Goal: Task Accomplishment & Management: Contribute content

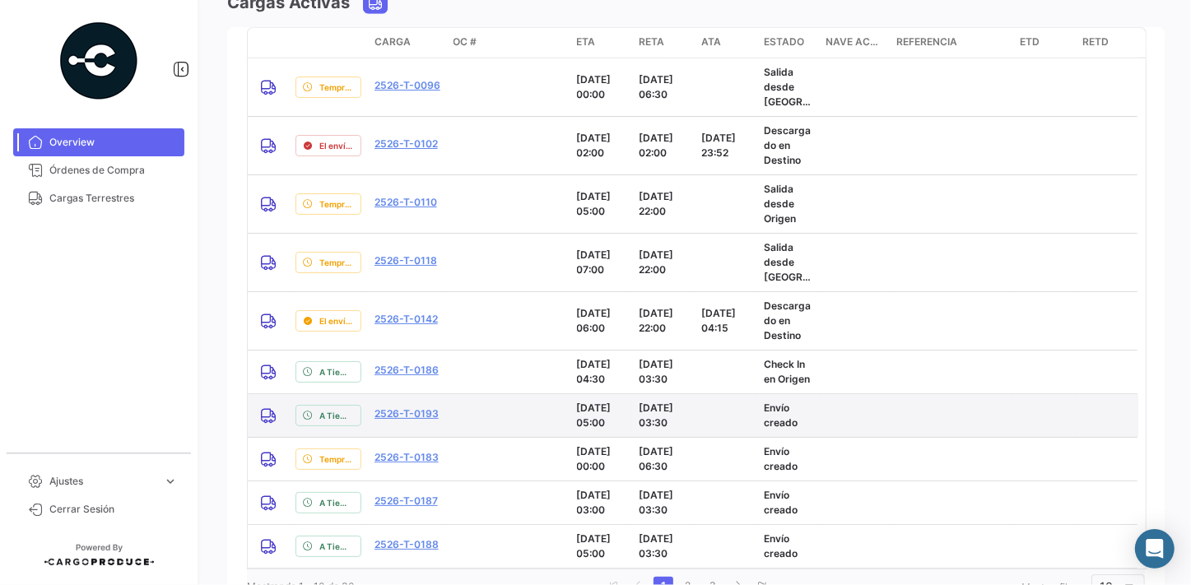
scroll to position [1500, 0]
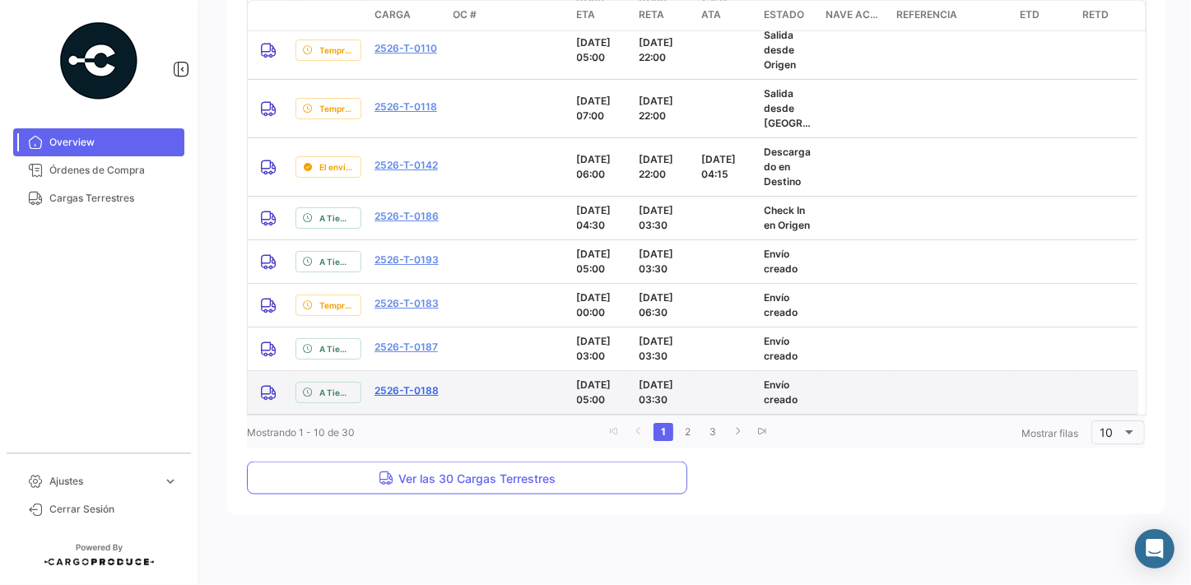
click at [411, 391] on link "2526-T-0188" at bounding box center [406, 390] width 64 height 15
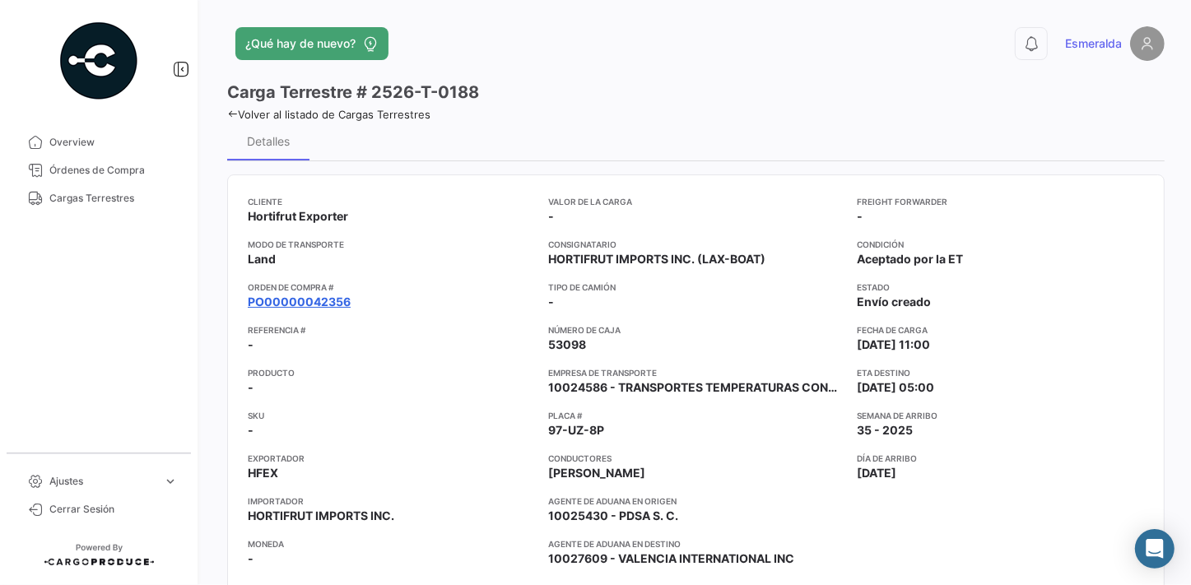
click at [306, 299] on link "PO00000042356" at bounding box center [299, 302] width 103 height 16
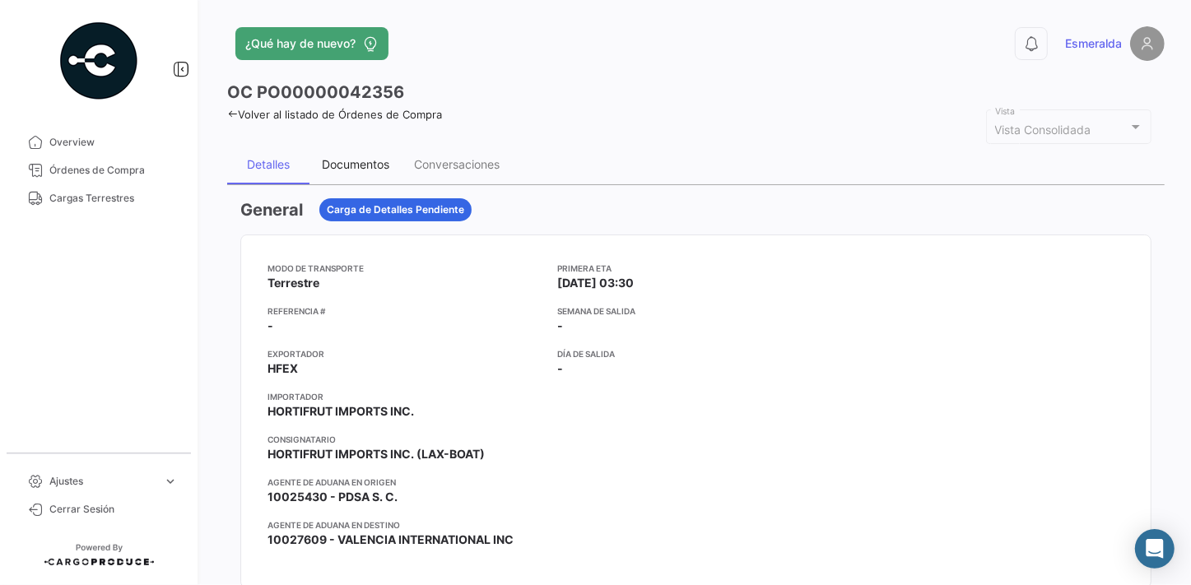
click at [351, 165] on div "Documentos" at bounding box center [355, 164] width 67 height 14
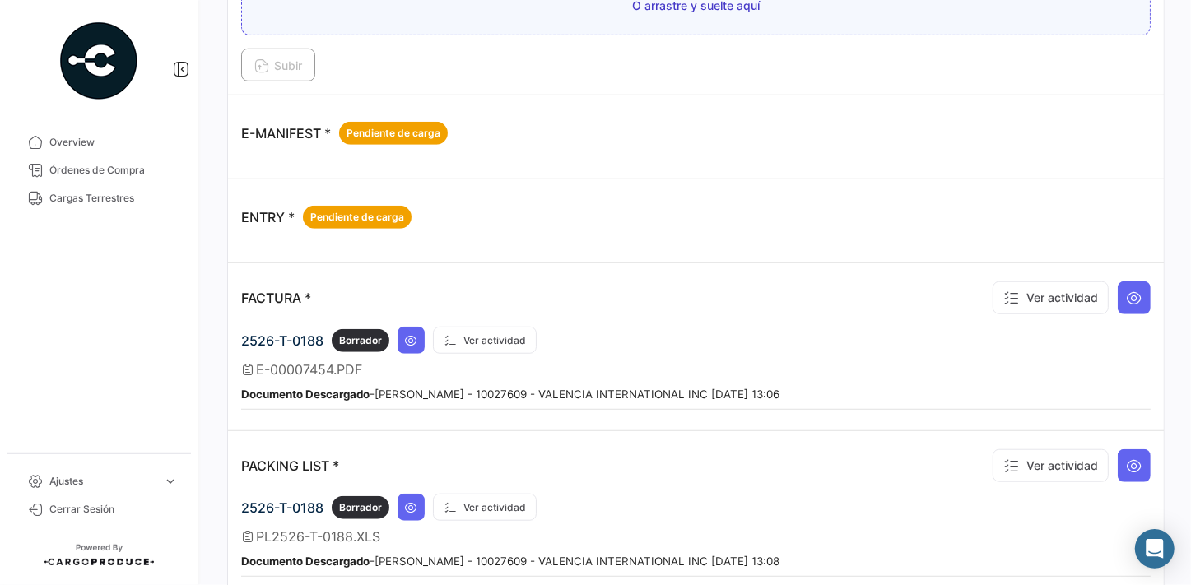
scroll to position [972, 0]
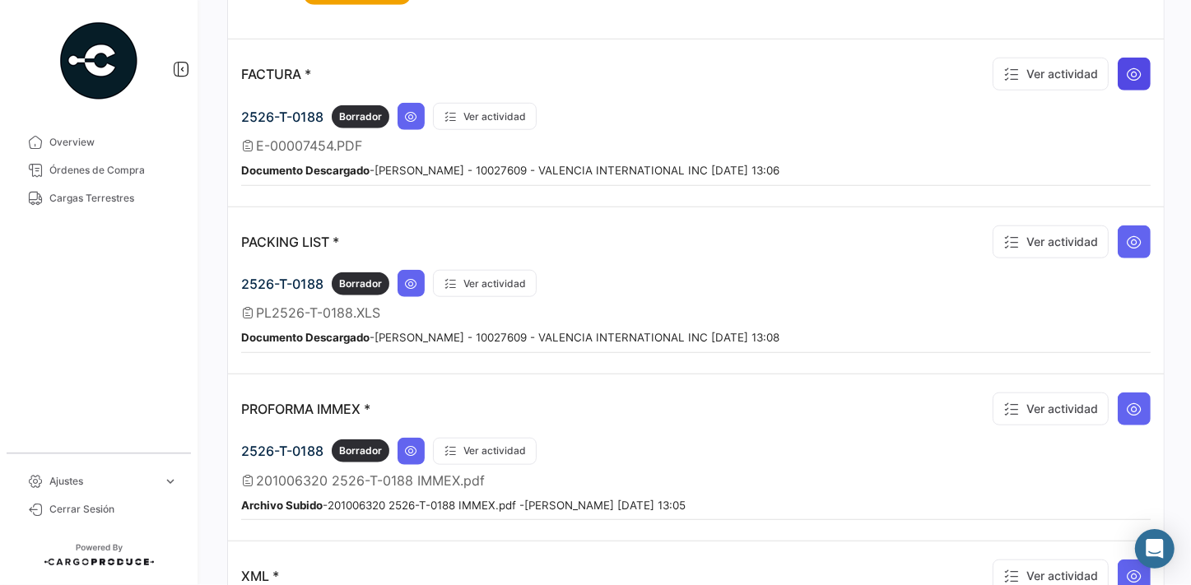
click at [1126, 66] on icon at bounding box center [1134, 74] width 16 height 16
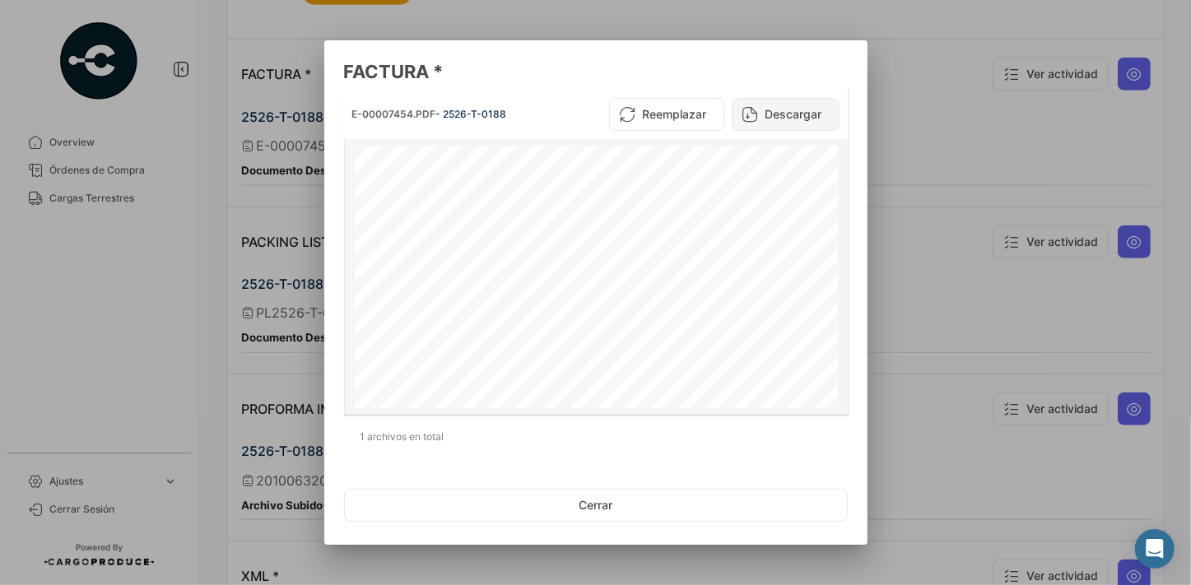
click at [786, 120] on button "Descargar" at bounding box center [785, 114] width 108 height 33
click at [606, 507] on button "Cerrar" at bounding box center [596, 505] width 504 height 33
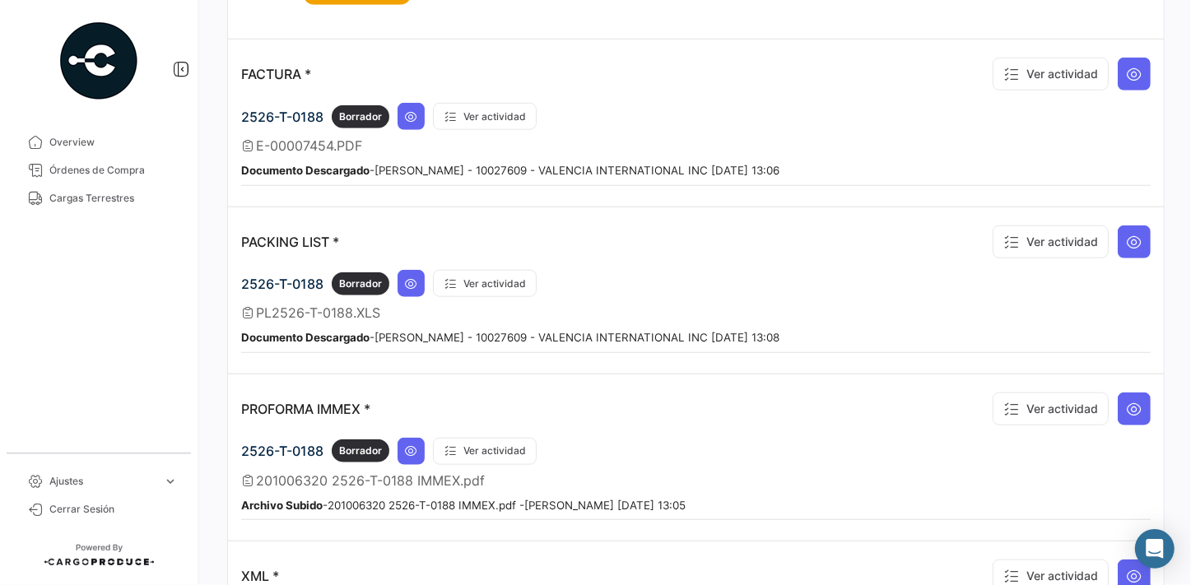
scroll to position [1177, 0]
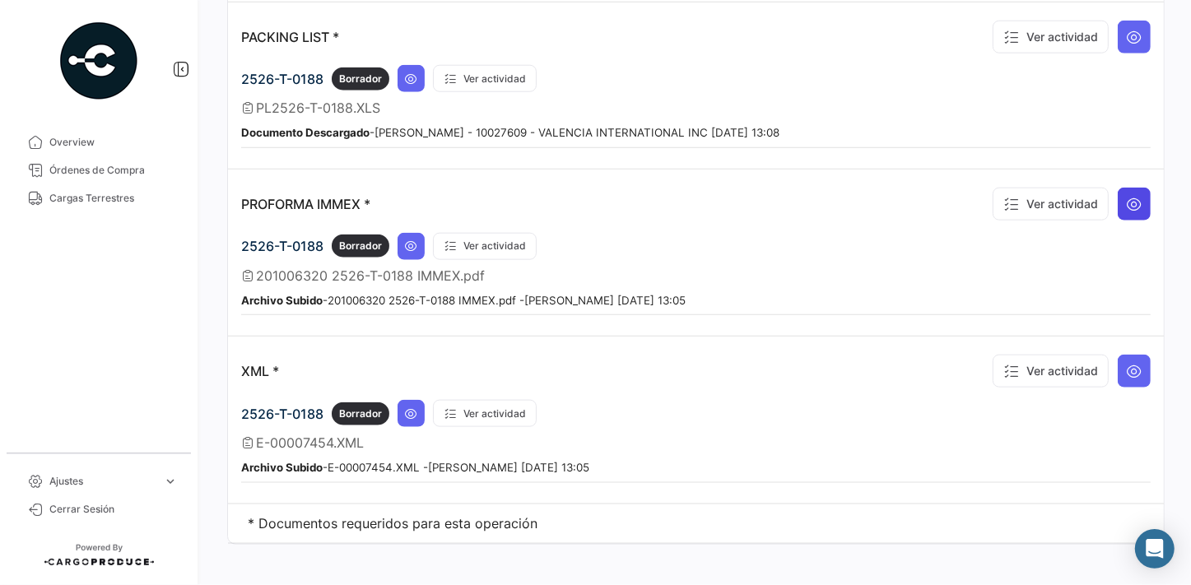
click at [1127, 196] on icon at bounding box center [1134, 204] width 16 height 16
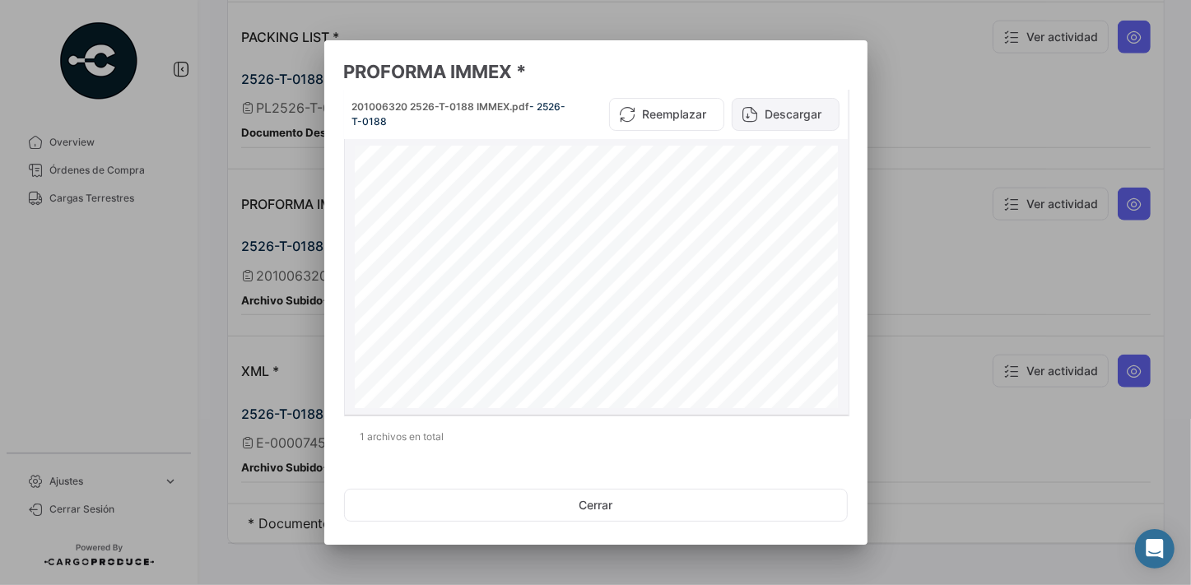
click at [792, 114] on button "Descargar" at bounding box center [785, 114] width 108 height 33
click at [592, 503] on button "Cerrar" at bounding box center [596, 505] width 504 height 33
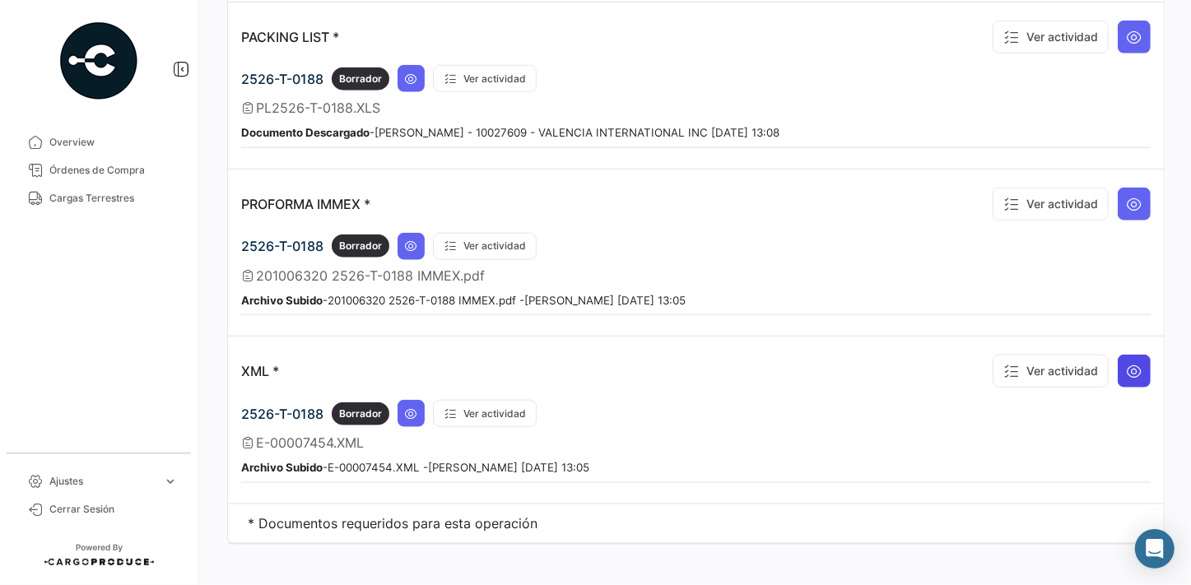
click at [1126, 363] on icon at bounding box center [1134, 371] width 16 height 16
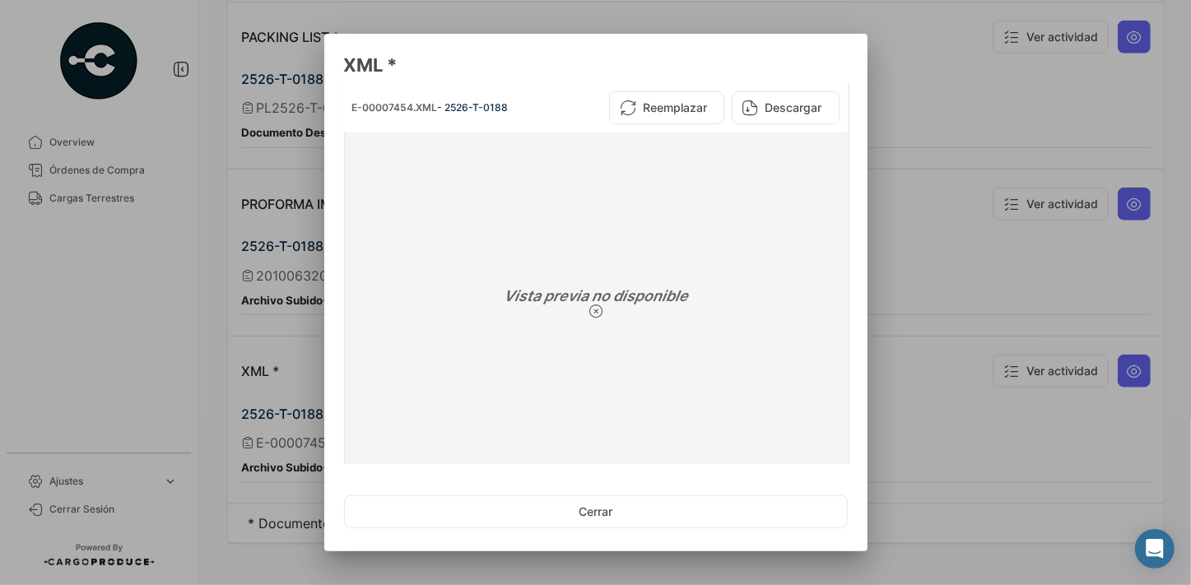
click at [780, 110] on button "Descargar" at bounding box center [785, 107] width 108 height 33
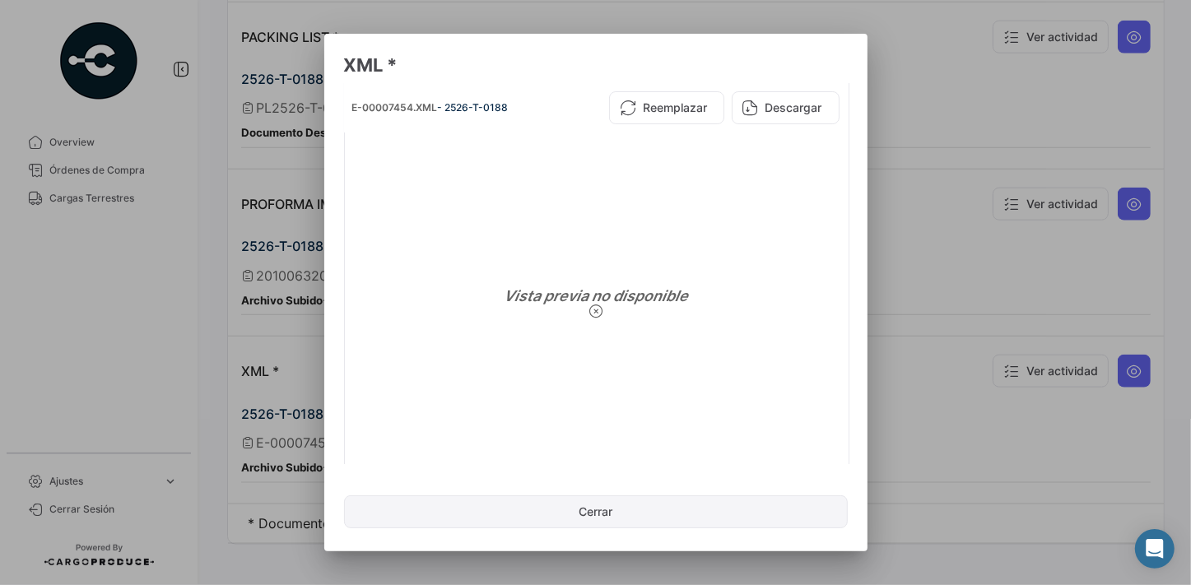
click at [619, 508] on button "Cerrar" at bounding box center [596, 511] width 504 height 33
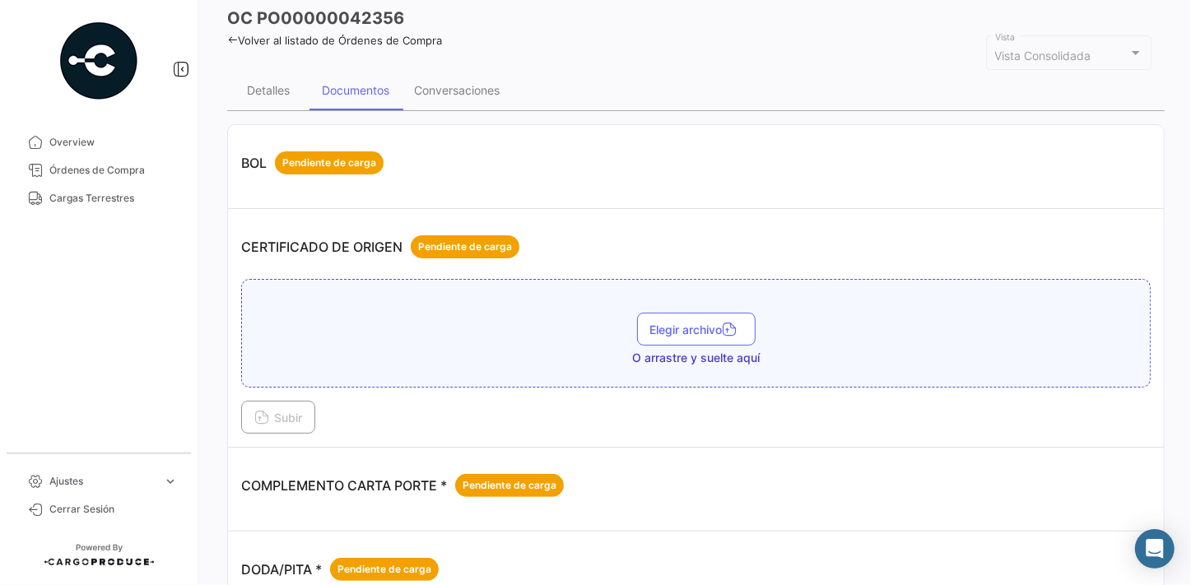
scroll to position [0, 0]
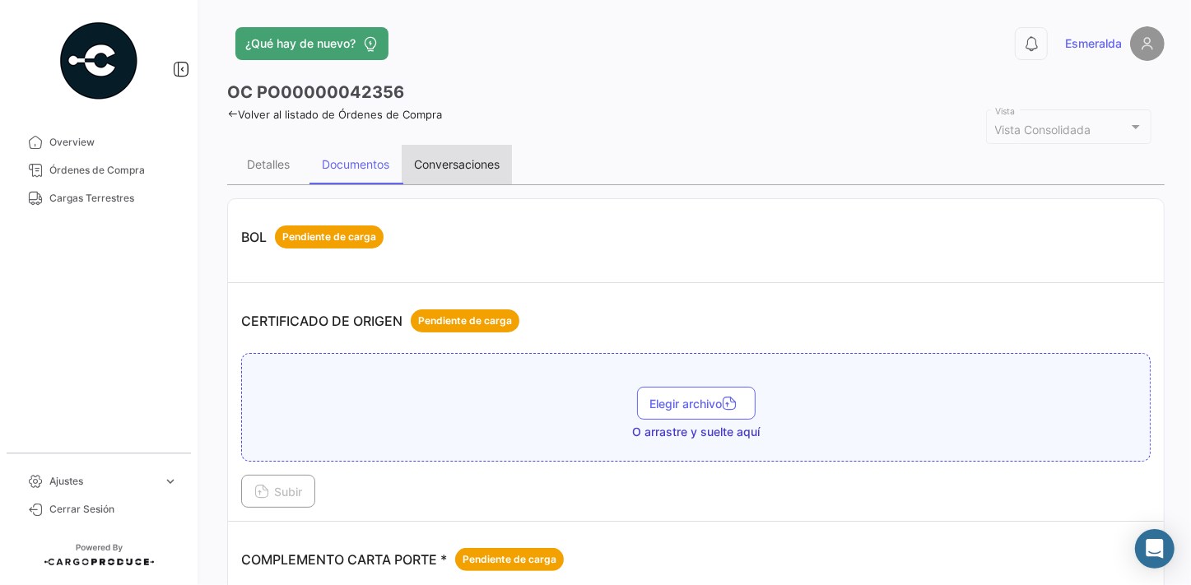
click at [454, 160] on div "Conversaciones" at bounding box center [457, 164] width 86 height 14
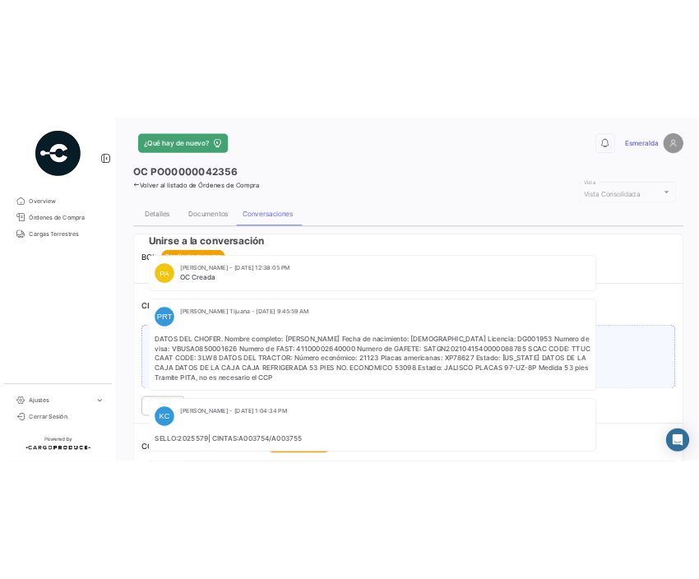
scroll to position [206, 0]
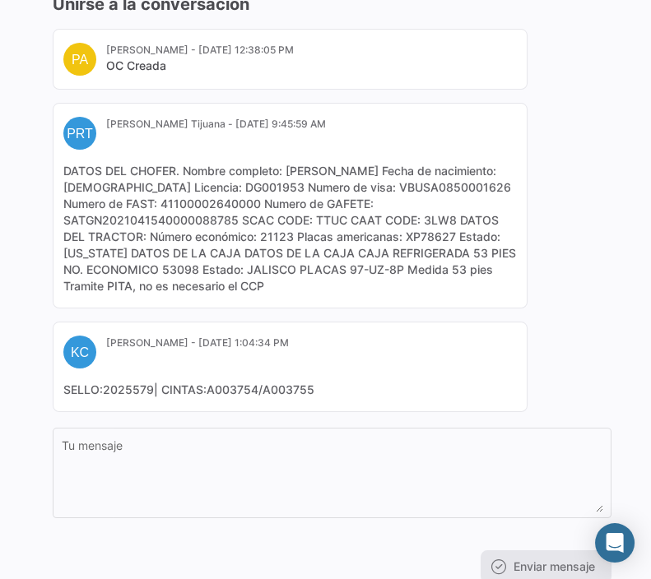
click at [642, 48] on div "0 OC PO00000042356 Volver al listado de Órdenes de Compra Vista Consolidada Vis…" at bounding box center [325, 289] width 651 height 579
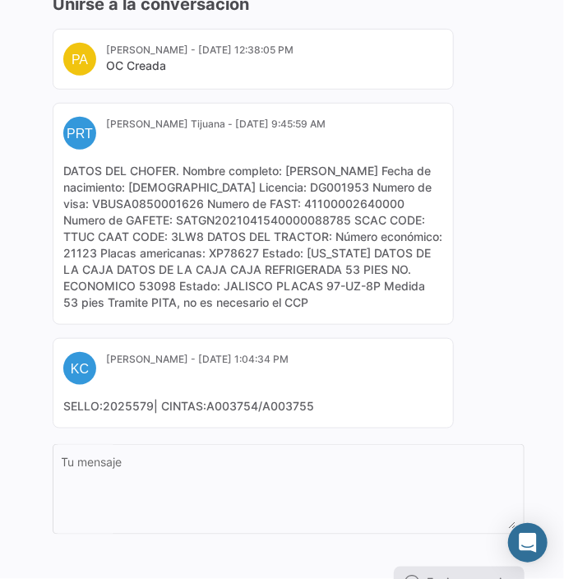
click at [440, 219] on mat-card "PRT [PERSON_NAME] Tijuana - [DATE] 9:45:59 AM DATOS DEL CHOFER. Nombre completo…" at bounding box center [254, 214] width 402 height 222
drag, startPoint x: 116, startPoint y: 187, endPoint x: 288, endPoint y: 169, distance: 172.8
click at [288, 169] on mat-card-content "DATOS DEL CHOFER. Nombre completo: [PERSON_NAME] Fecha de nacimiento: [DEMOGRAP…" at bounding box center [253, 237] width 380 height 148
copy mat-card-content "[PERSON_NAME]"
click at [513, 79] on div "PA [PERSON_NAME] - [DATE] 12:38:05 PM OC Creada PRT [PERSON_NAME] Tijuana - [DA…" at bounding box center [289, 229] width 472 height 400
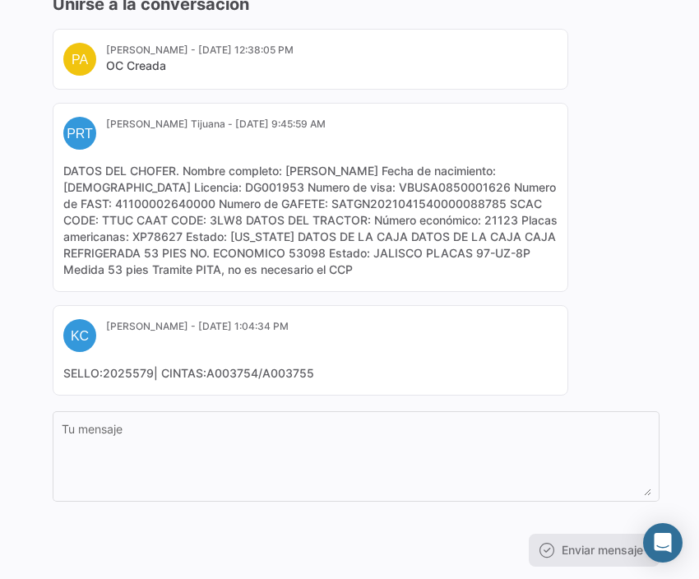
scroll to position [0, 0]
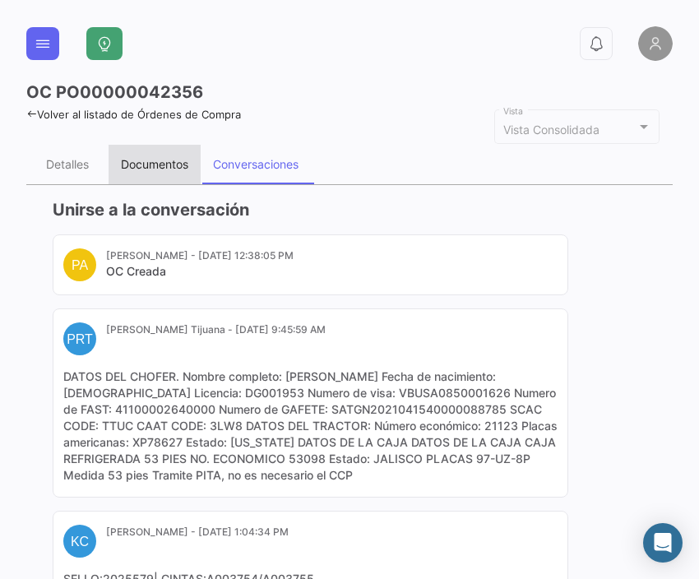
click at [151, 165] on div "Documentos" at bounding box center [154, 164] width 67 height 14
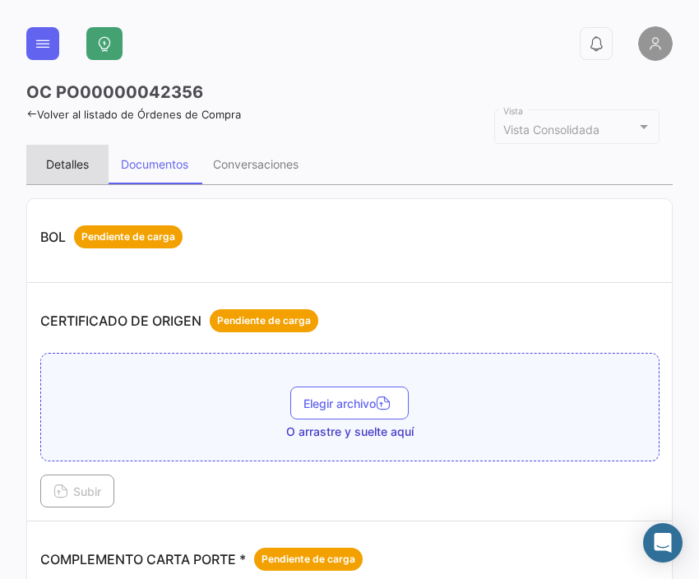
click at [67, 165] on div "Detalles" at bounding box center [67, 164] width 43 height 14
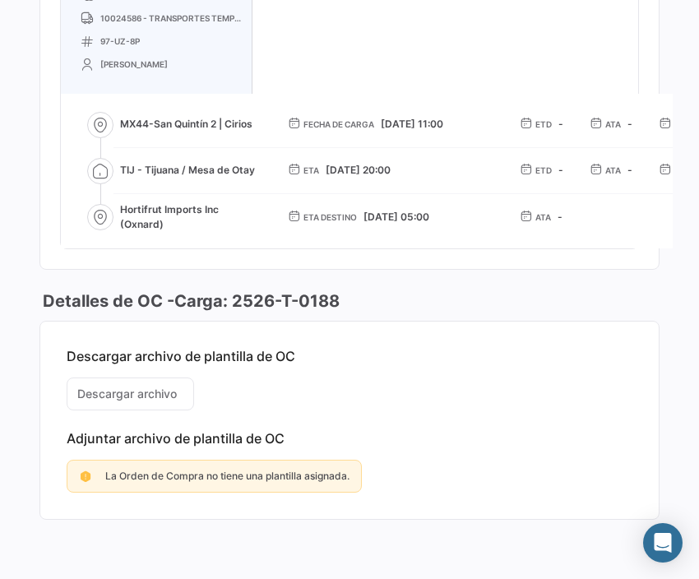
scroll to position [1004, 0]
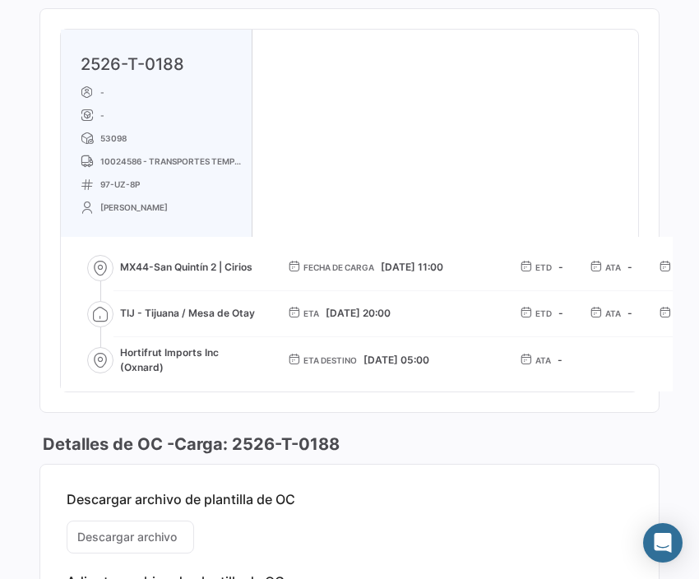
click at [562, 88] on div "2526-T-0188 - - 53098 10024586 - TRANSPORTES TEMPERATURAS CONTROLADAS SA DE CV …" at bounding box center [350, 211] width 578 height 362
click at [587, 85] on div "2526-T-0188 - - 53098 10024586 - TRANSPORTES TEMPERATURAS CONTROLADAS SA DE CV …" at bounding box center [350, 211] width 578 height 362
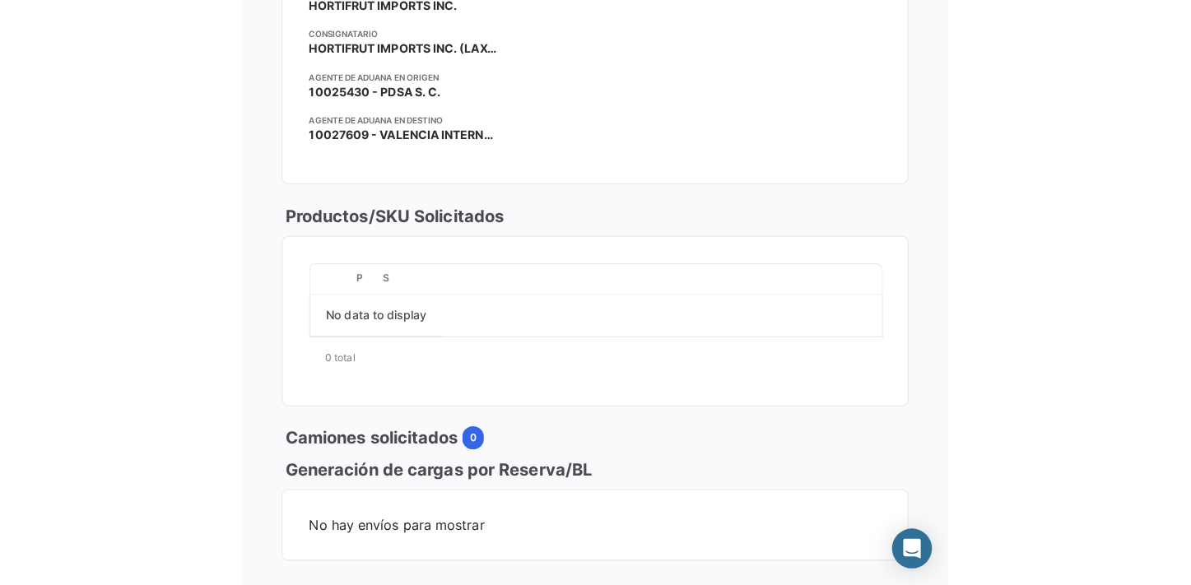
scroll to position [181, 0]
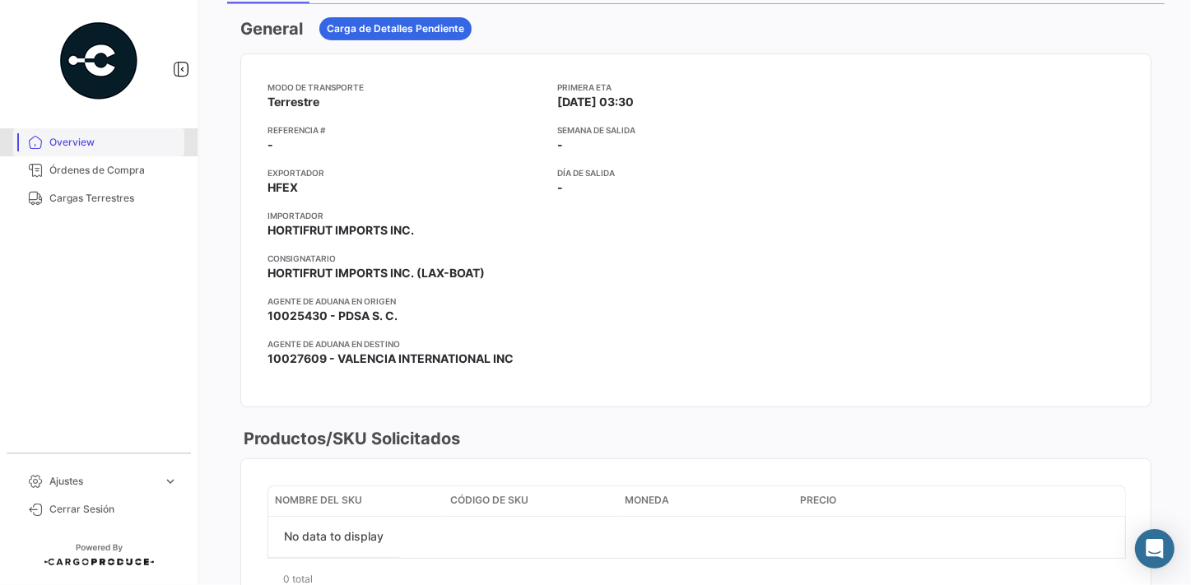
click at [91, 139] on span "Overview" at bounding box center [113, 142] width 128 height 15
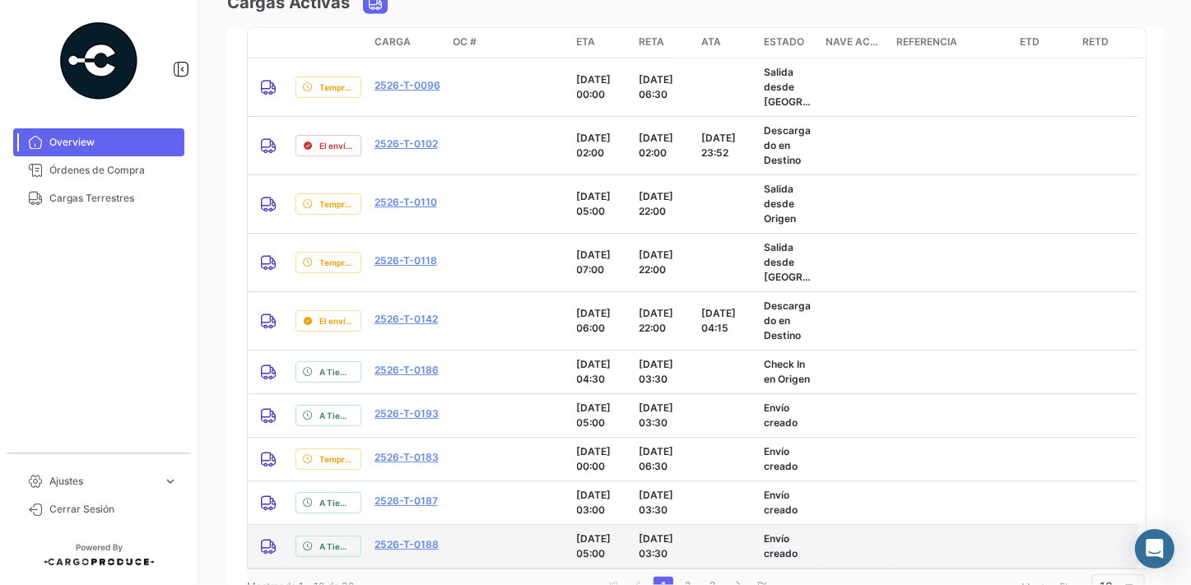
scroll to position [1421, 0]
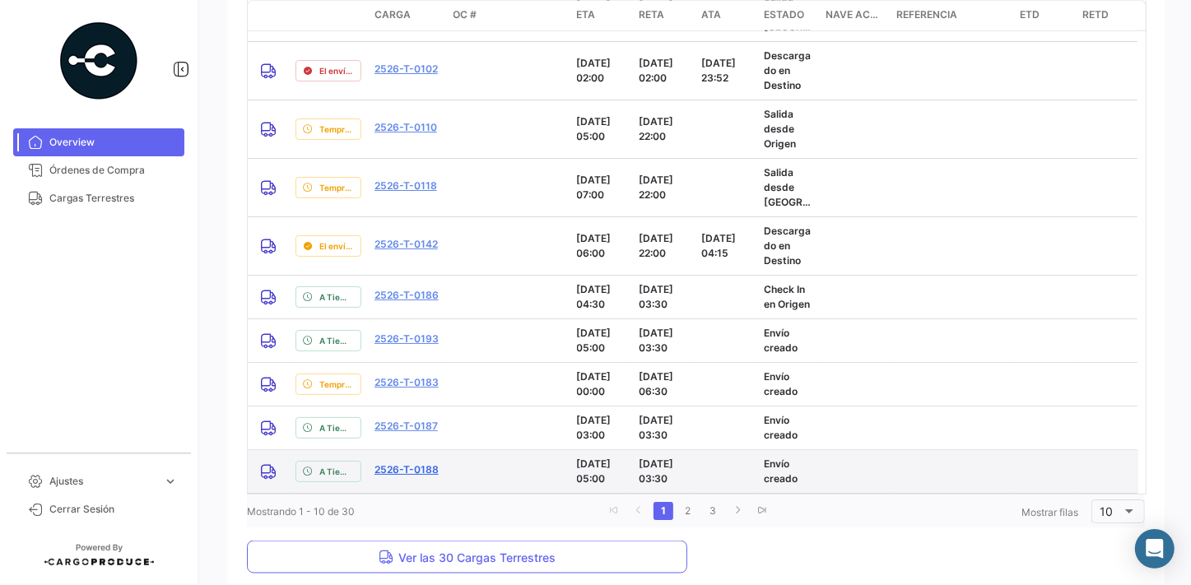
click at [406, 468] on link "2526-T-0188" at bounding box center [406, 469] width 64 height 15
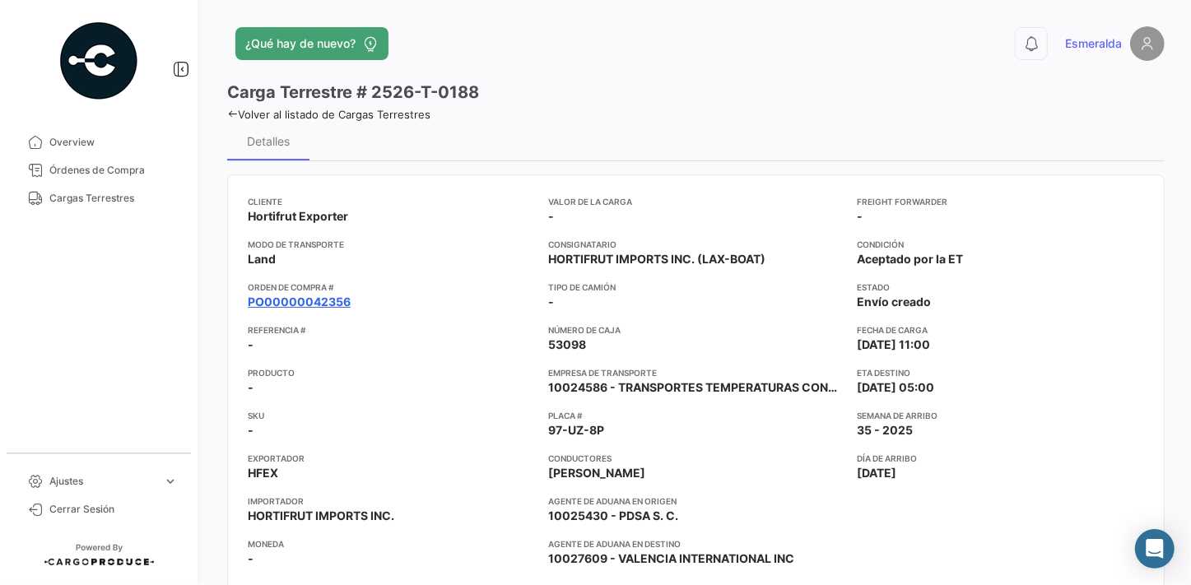
click at [295, 299] on link "PO00000042356" at bounding box center [299, 302] width 103 height 16
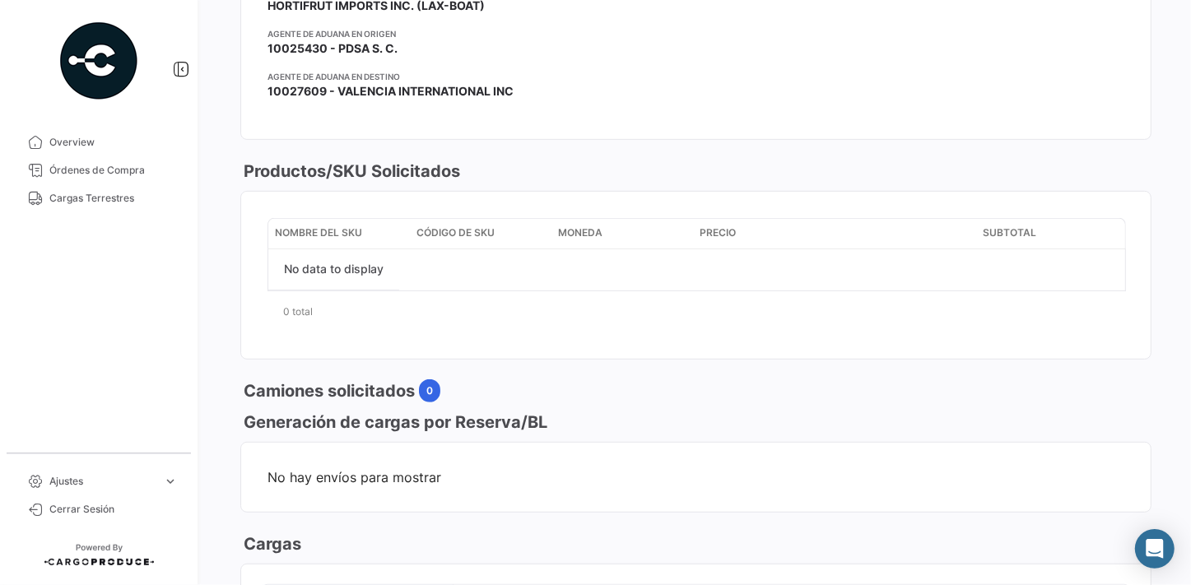
scroll to position [74, 0]
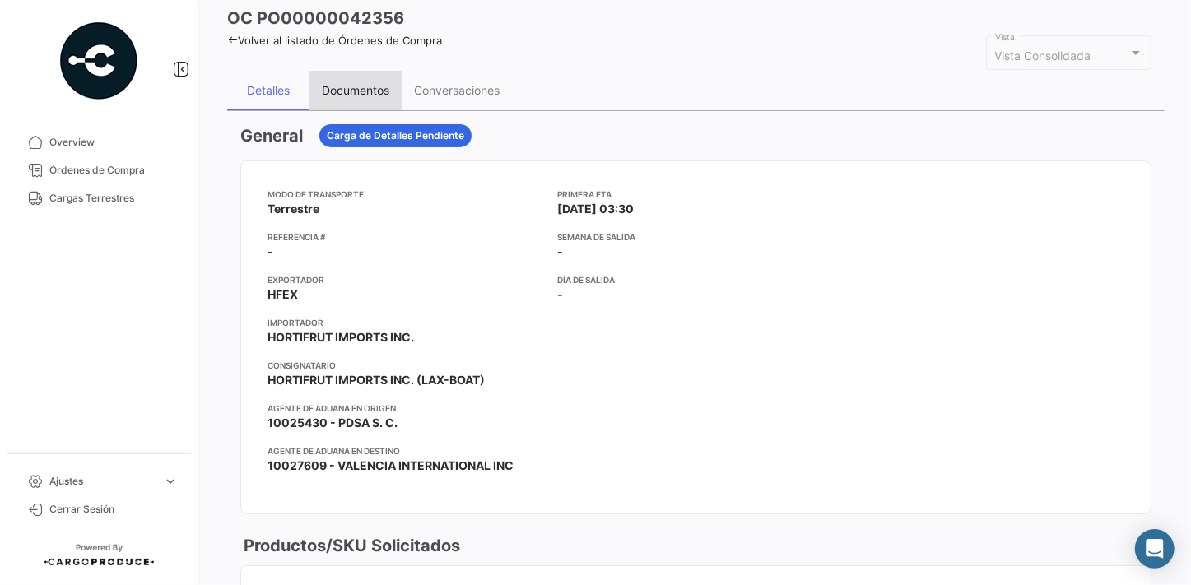
click at [338, 86] on div "Documentos" at bounding box center [355, 90] width 67 height 14
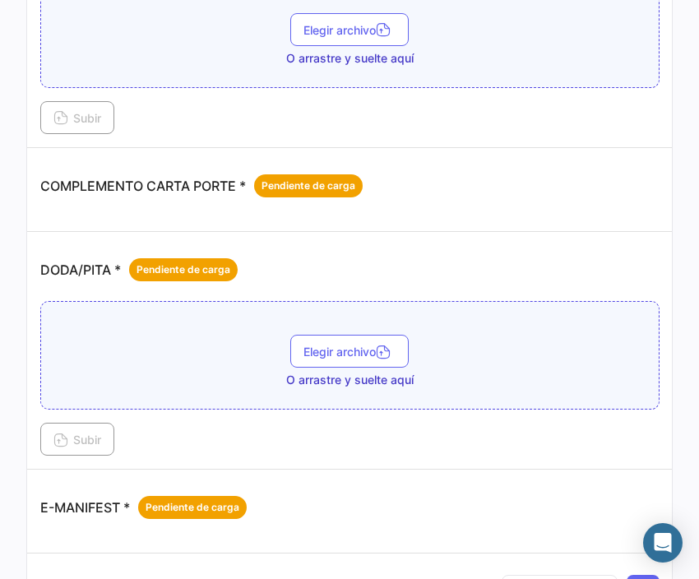
scroll to position [598, 0]
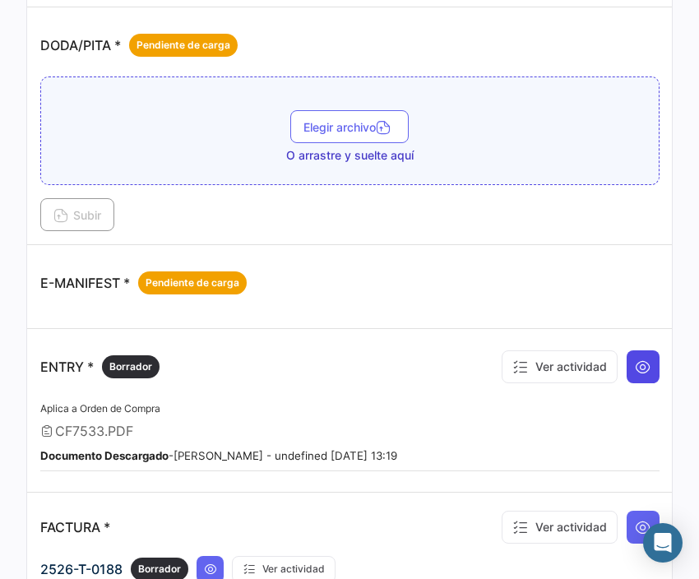
click at [635, 363] on icon at bounding box center [643, 367] width 16 height 16
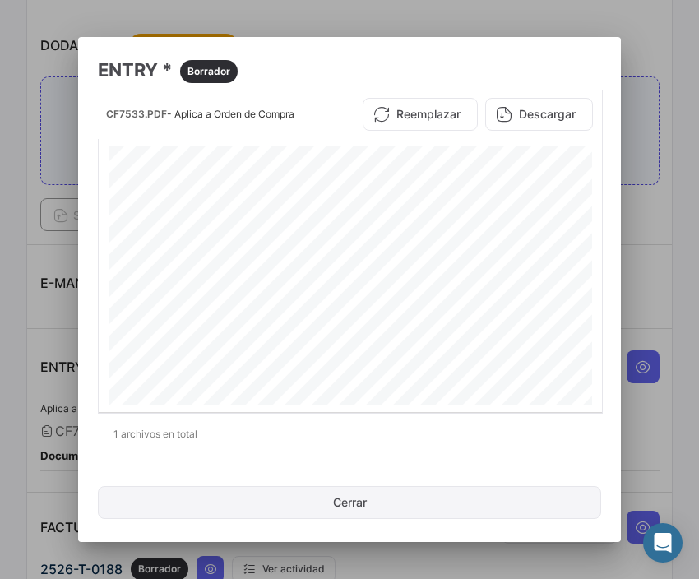
click at [430, 512] on button "Cerrar" at bounding box center [350, 502] width 504 height 33
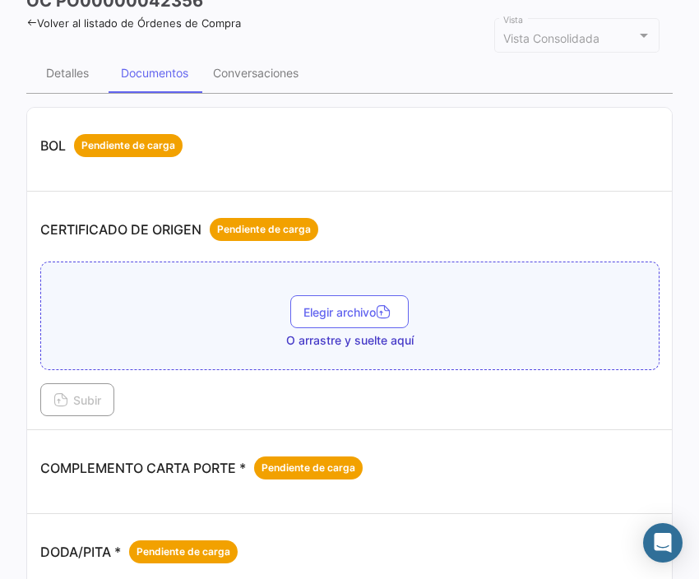
scroll to position [16, 0]
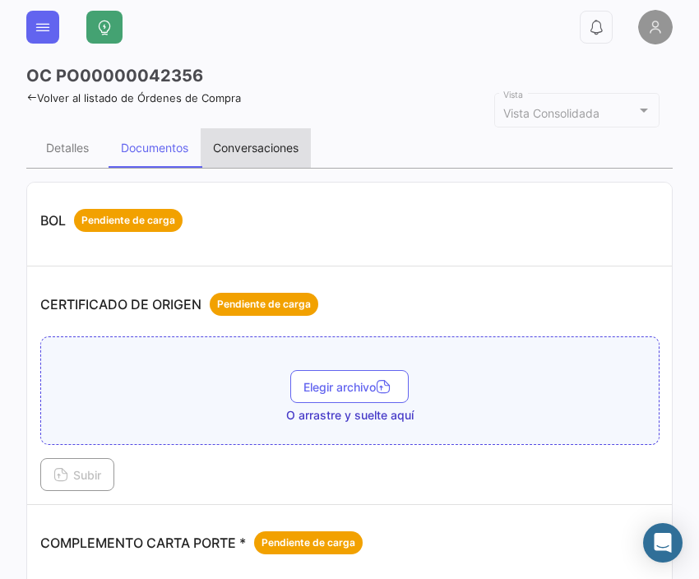
click at [253, 148] on div "Conversaciones" at bounding box center [256, 148] width 86 height 14
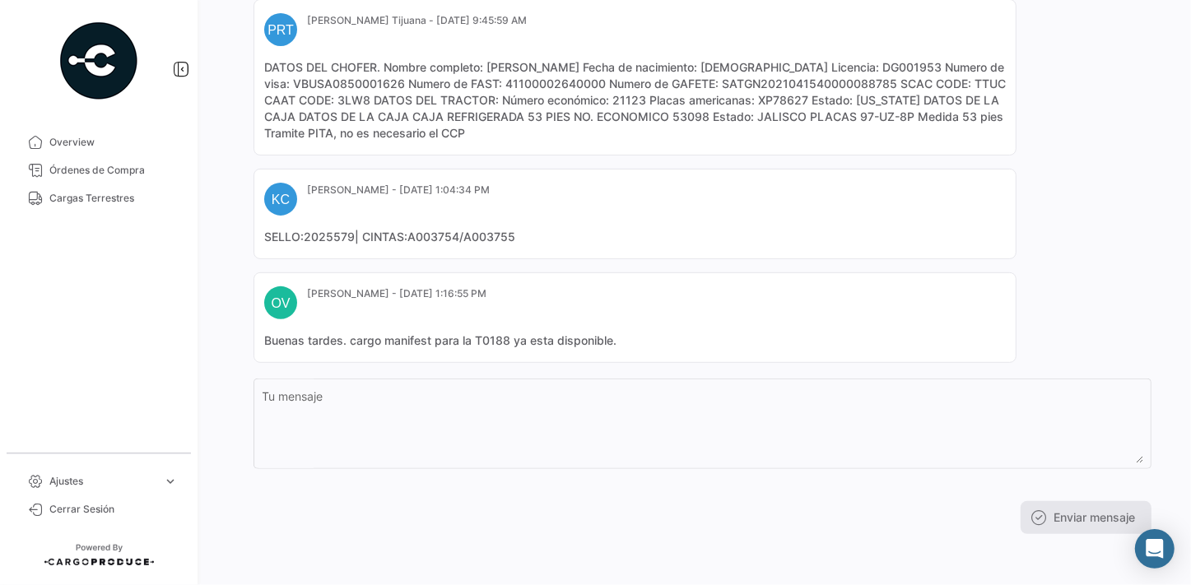
scroll to position [0, 0]
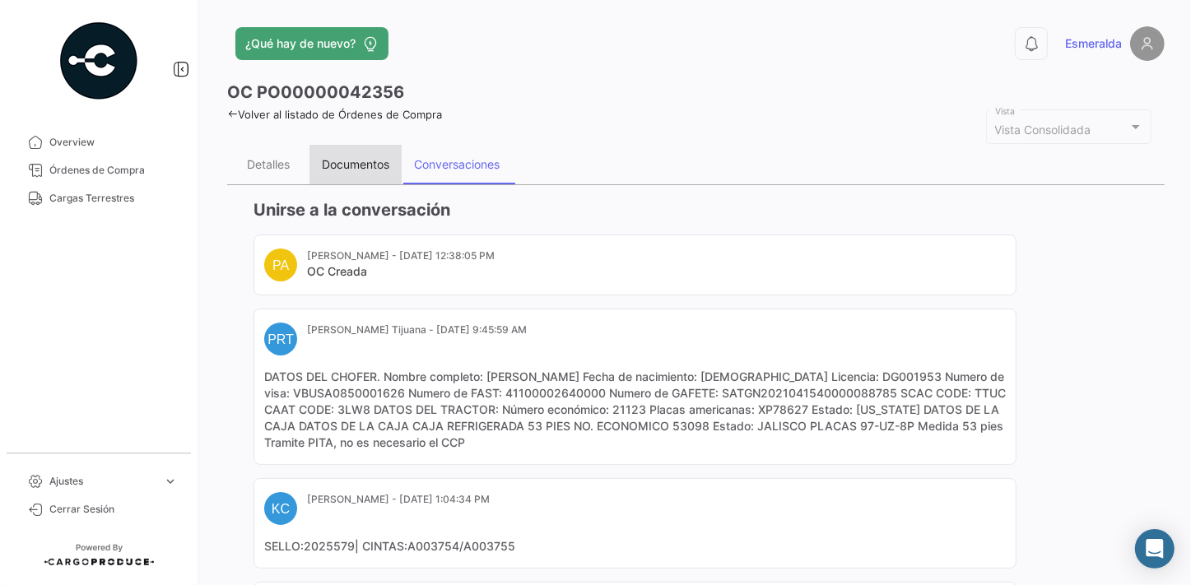
click at [352, 165] on div "Documentos" at bounding box center [355, 164] width 67 height 14
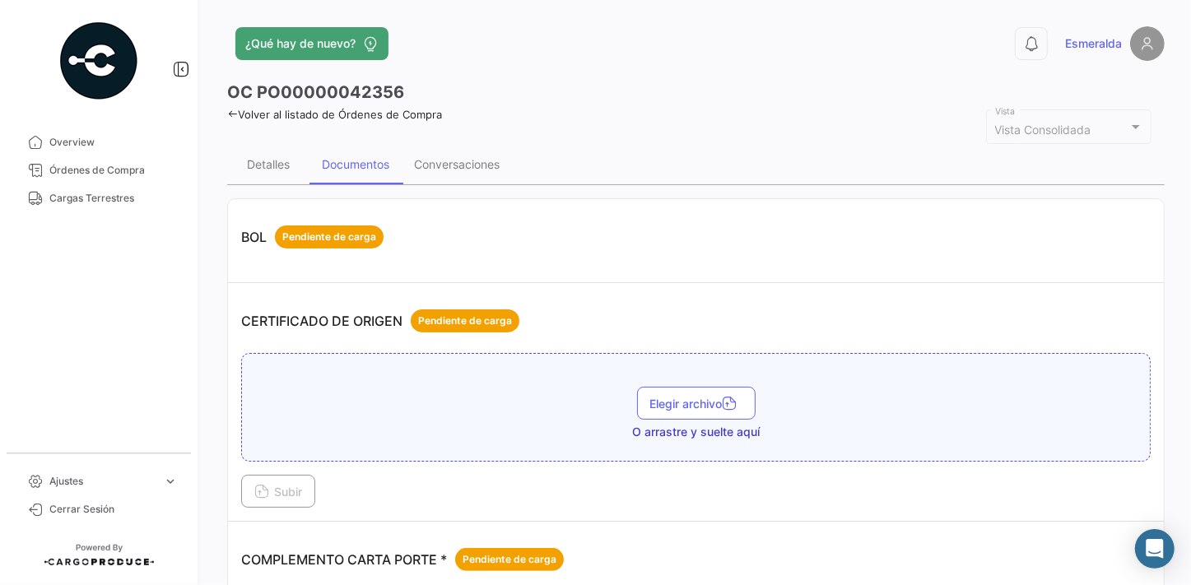
scroll to position [448, 0]
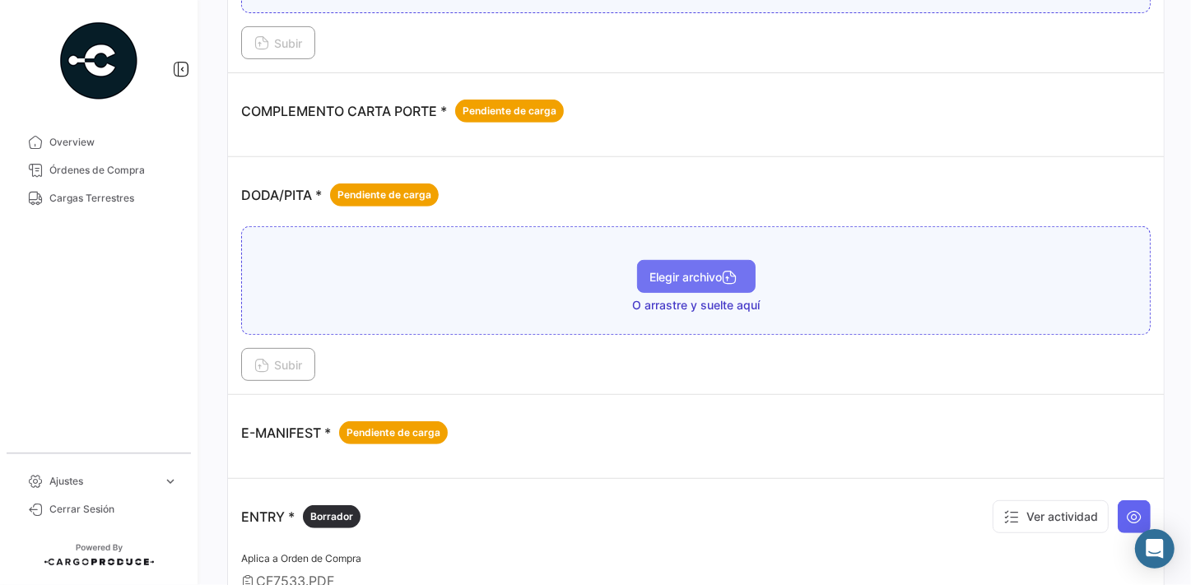
click at [676, 277] on span "Elegir archivo" at bounding box center [696, 277] width 92 height 14
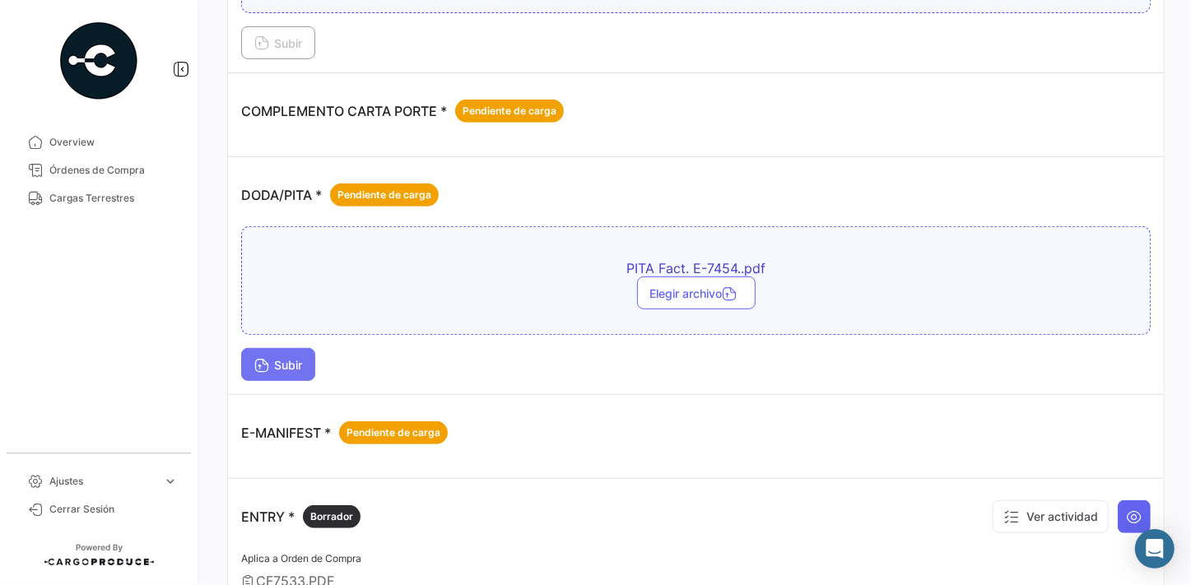
click at [284, 366] on span "Subir" at bounding box center [278, 365] width 48 height 14
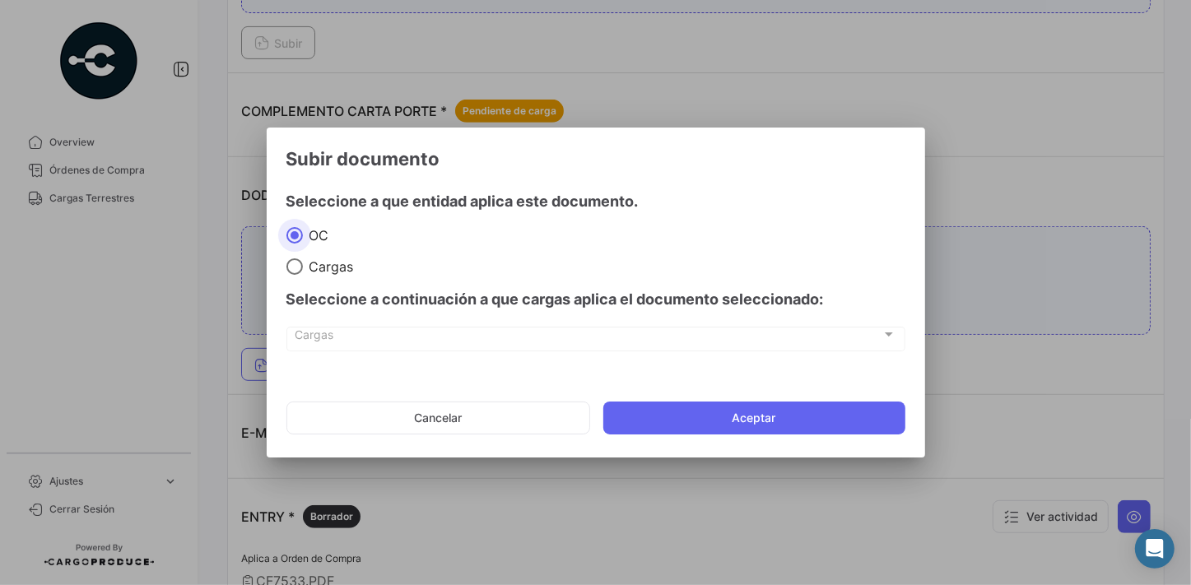
click at [329, 271] on span "Cargas" at bounding box center [328, 266] width 51 height 16
click at [303, 271] on input "Cargas" at bounding box center [294, 266] width 16 height 16
radio input "true"
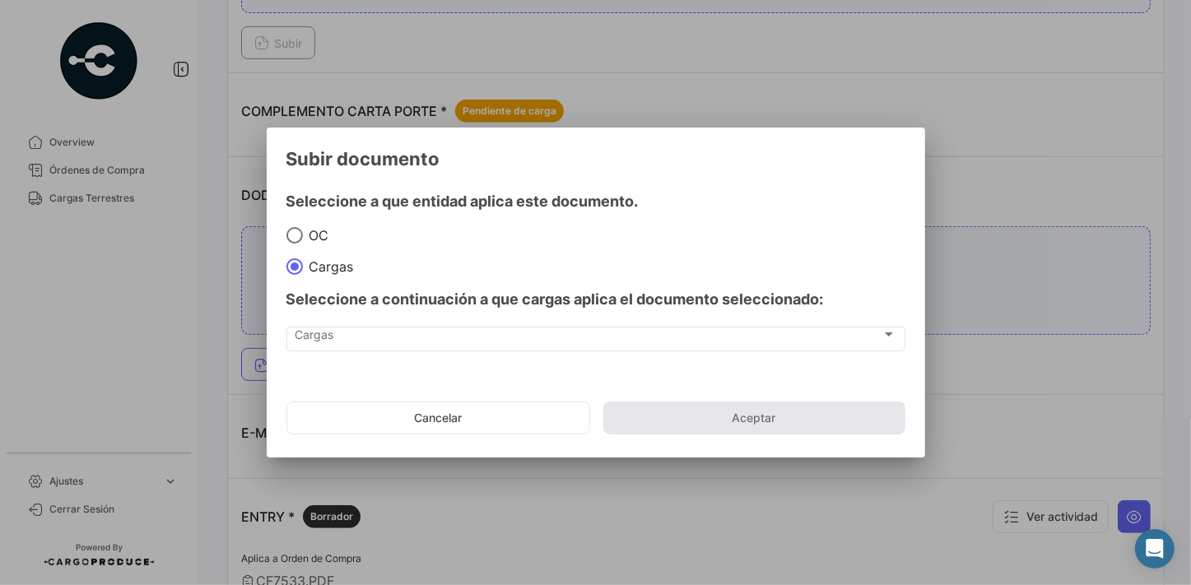
click at [422, 351] on div "Cargas Cargas" at bounding box center [595, 347] width 619 height 41
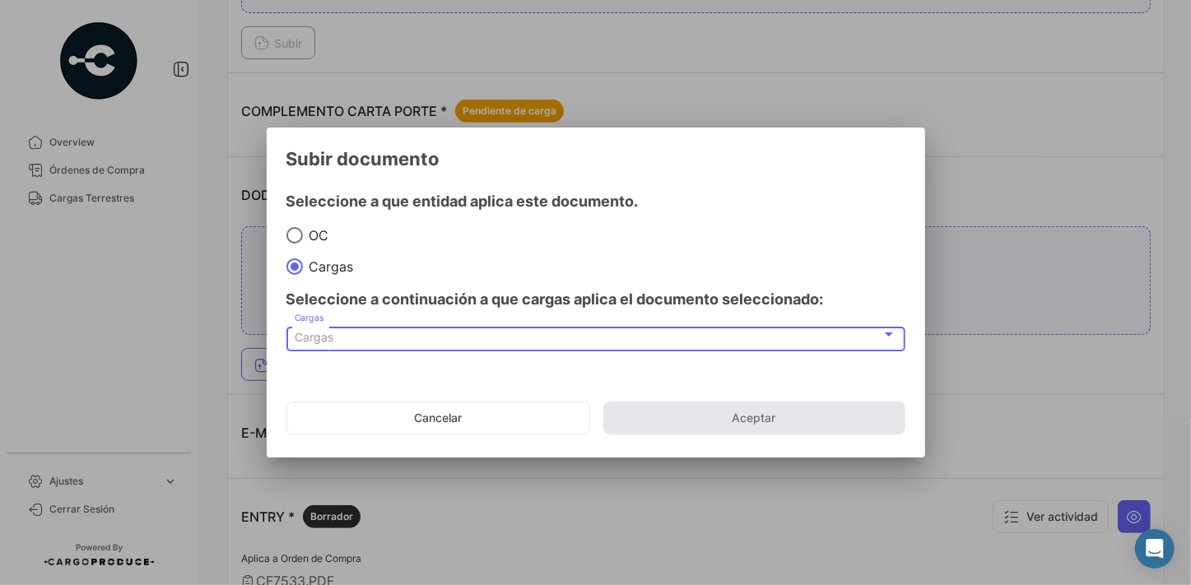
click at [432, 343] on div "Cargas" at bounding box center [588, 338] width 587 height 14
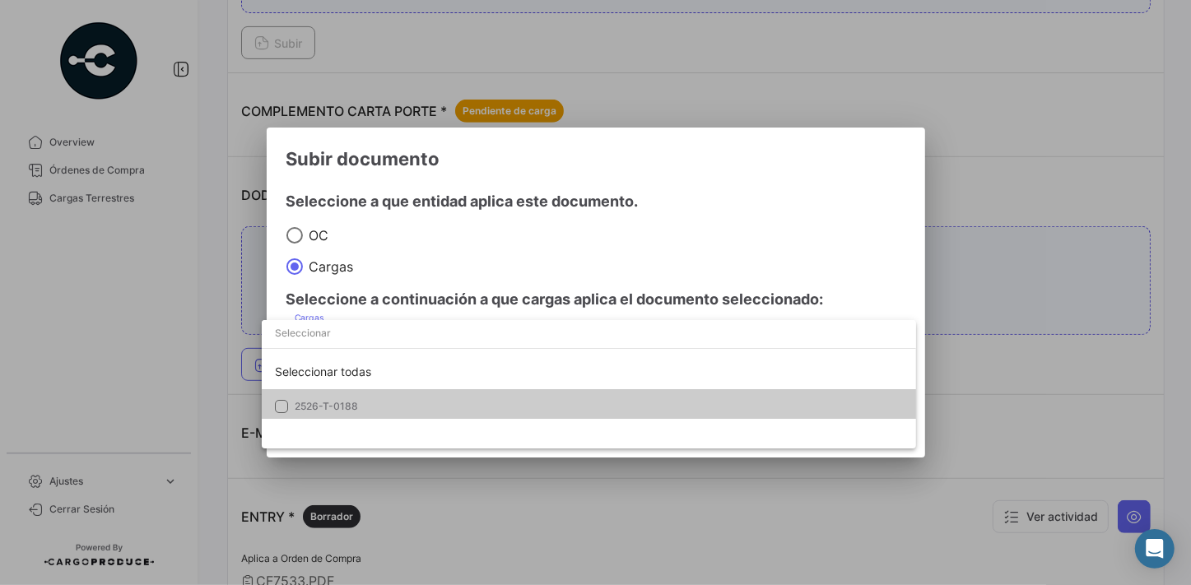
click at [305, 402] on span "2526-T-0188" at bounding box center [326, 406] width 63 height 12
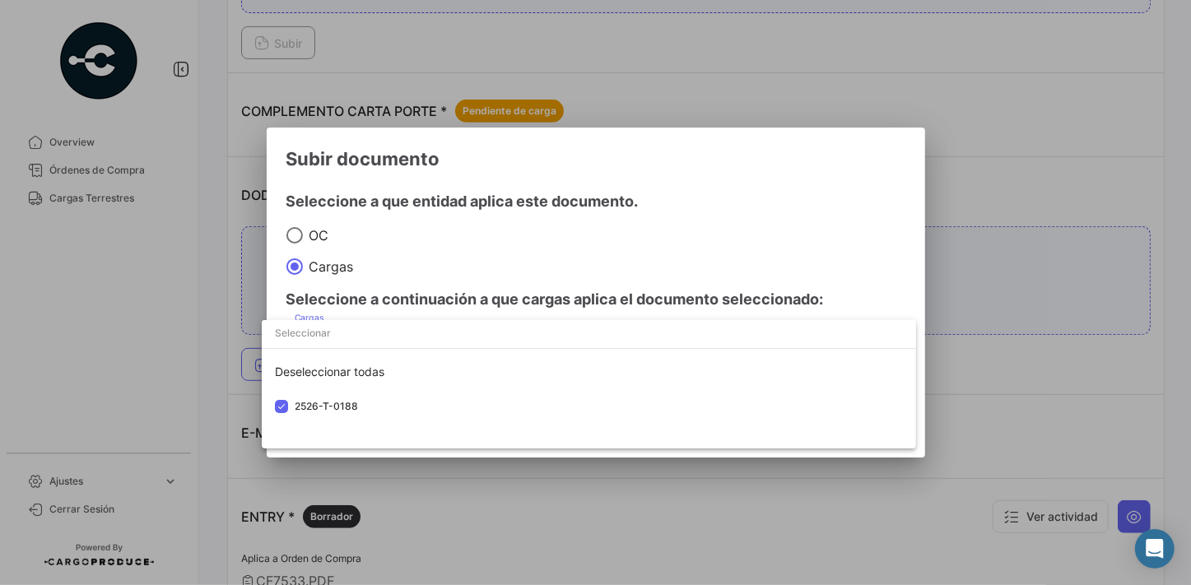
click at [806, 165] on div at bounding box center [595, 292] width 1191 height 585
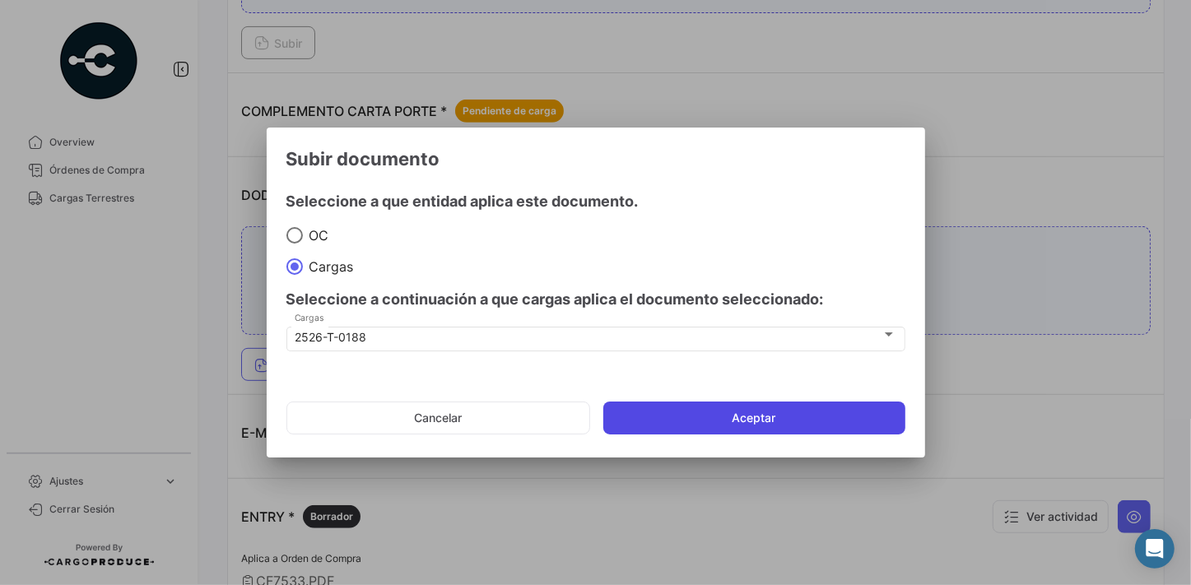
click at [780, 420] on button "Aceptar" at bounding box center [754, 418] width 302 height 33
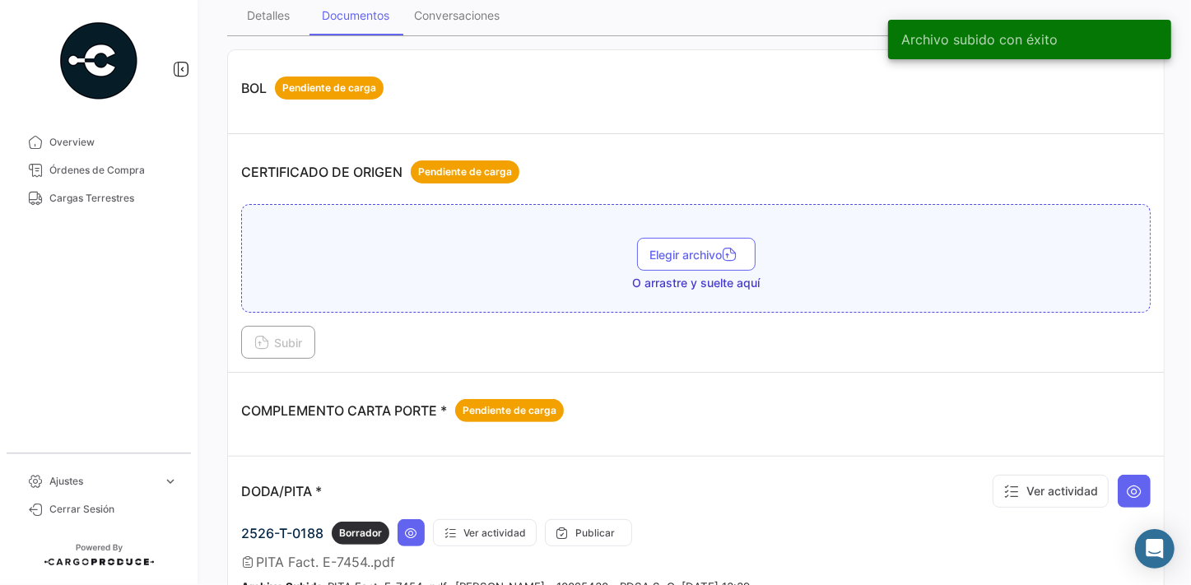
scroll to position [74, 0]
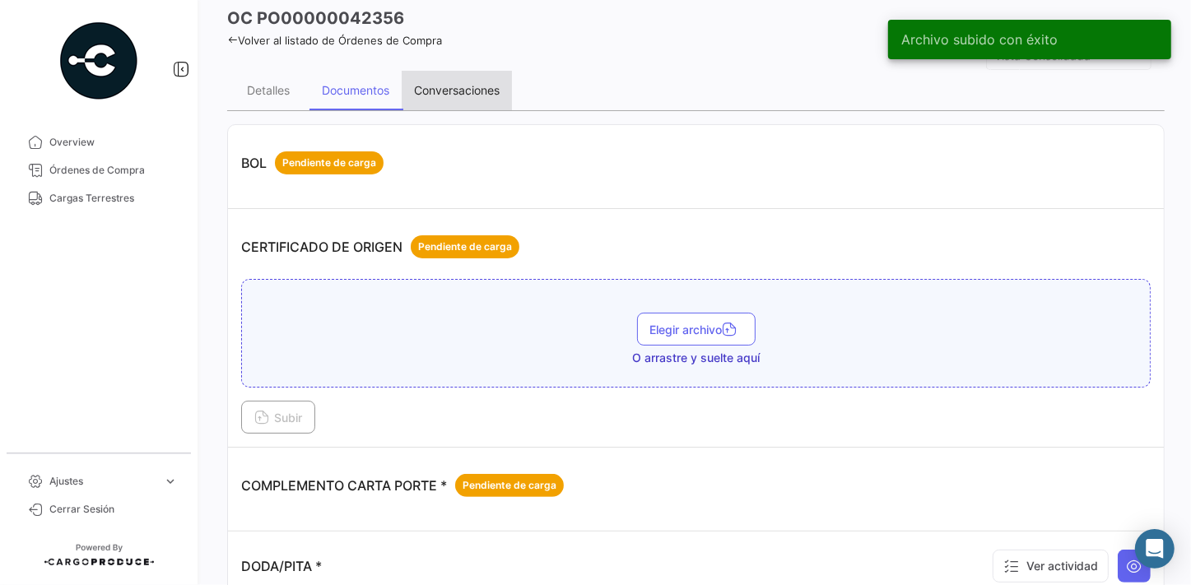
click at [463, 91] on div "Conversaciones" at bounding box center [457, 90] width 86 height 14
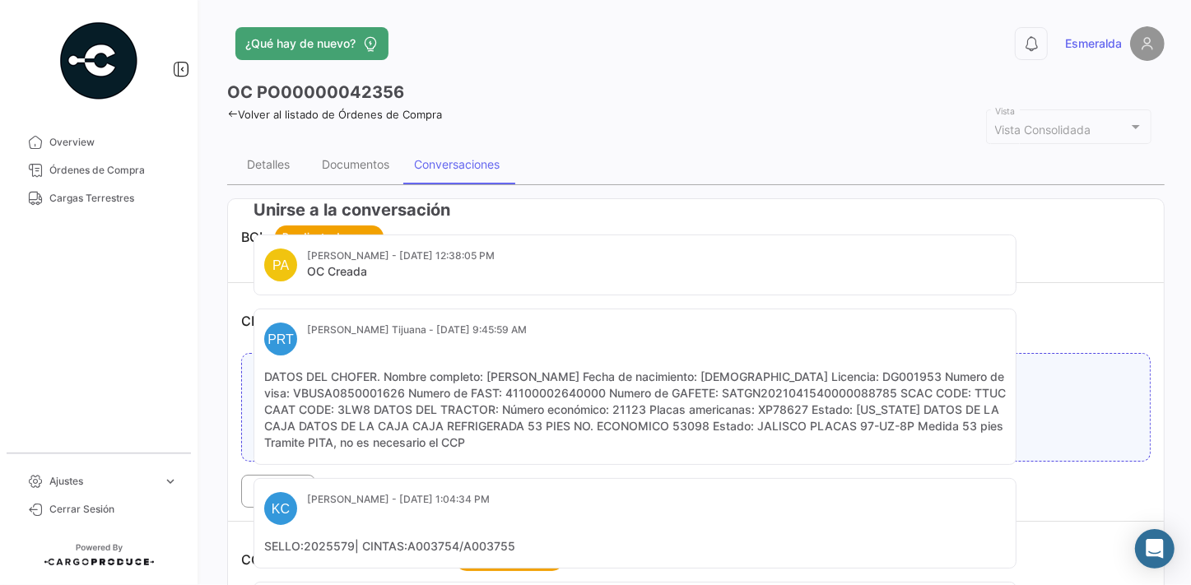
scroll to position [309, 0]
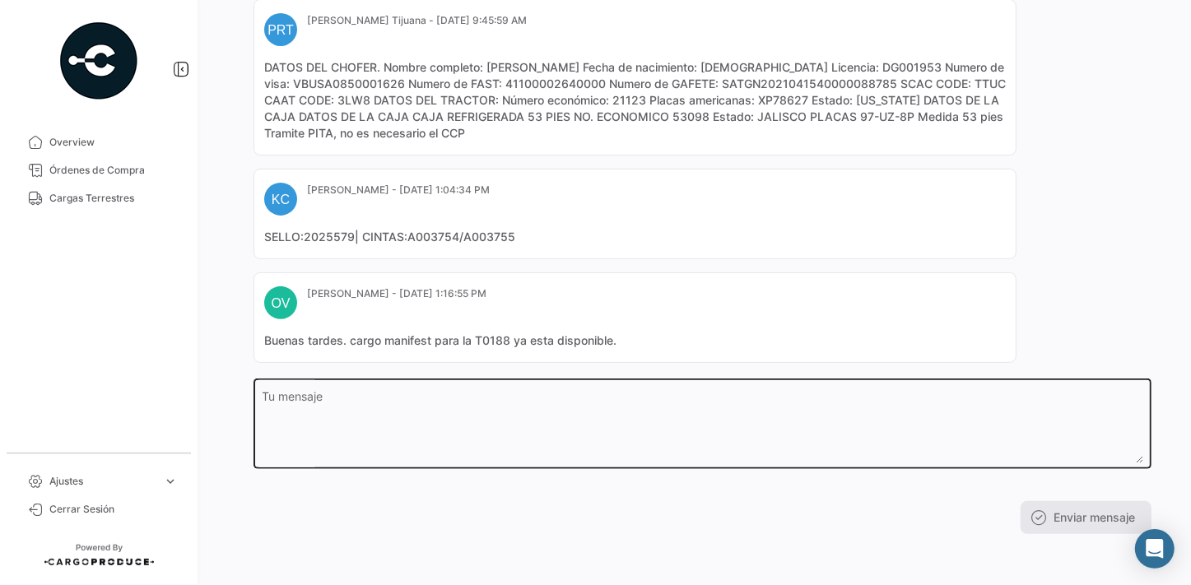
click at [360, 399] on textarea "Tu mensaje" at bounding box center [702, 427] width 880 height 72
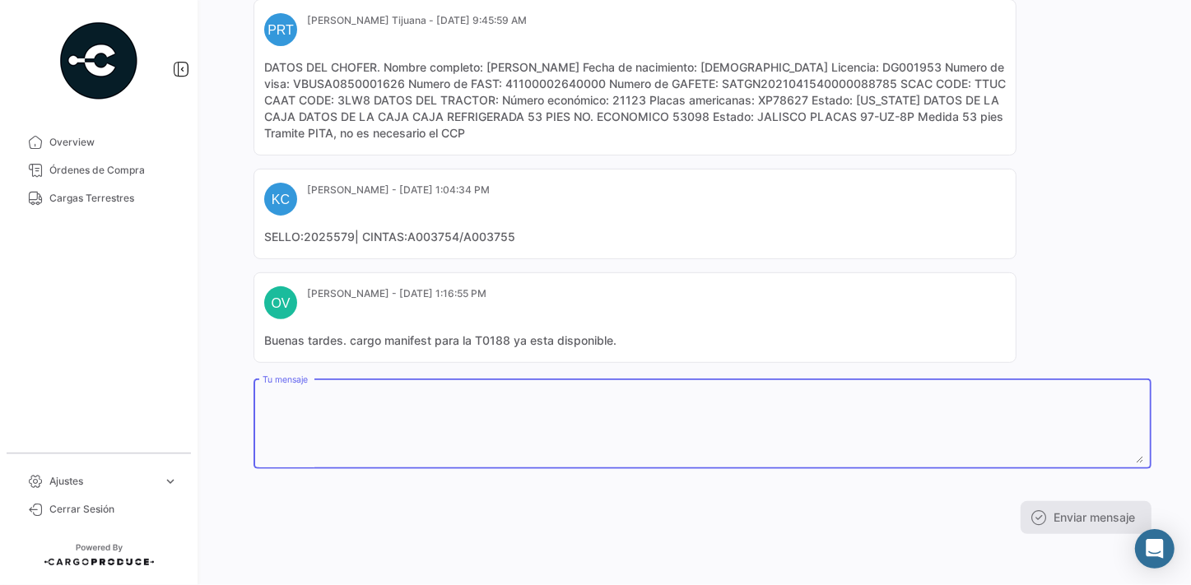
type textarea "F"
drag, startPoint x: 388, startPoint y: 397, endPoint x: 100, endPoint y: 407, distance: 288.1
click at [100, 407] on mat-sidenav-container "Overview Órdenes de Compra Cargas Terrestres Ajustes expand_more Cerrar Sesión …" at bounding box center [595, 292] width 1191 height 585
type textarea "Listo PITA en portal."
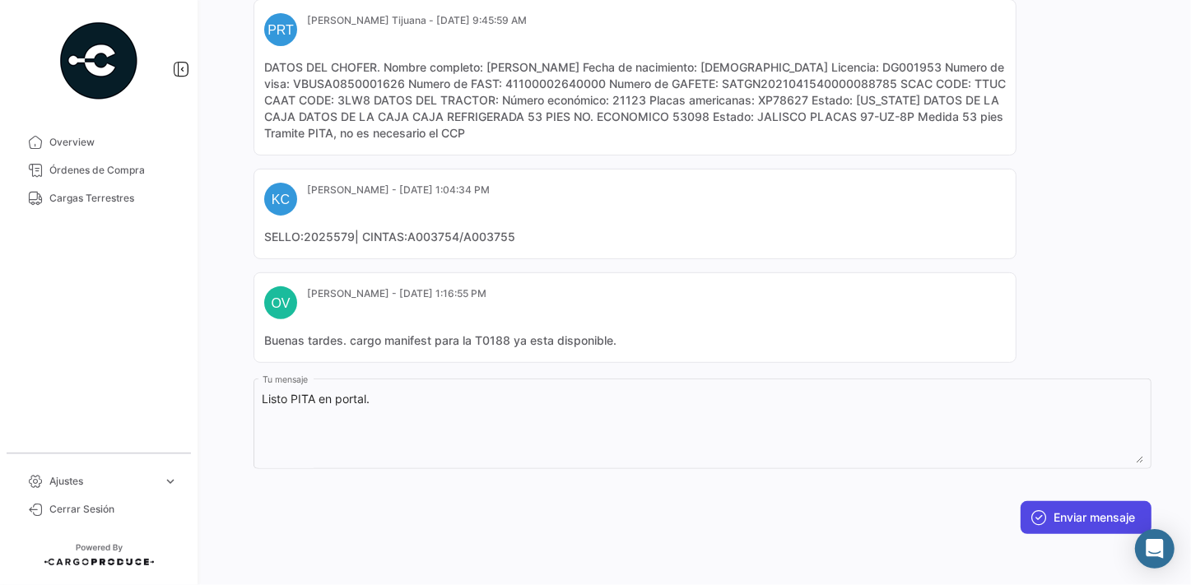
click at [1077, 510] on button "Enviar mensaje" at bounding box center [1085, 517] width 131 height 33
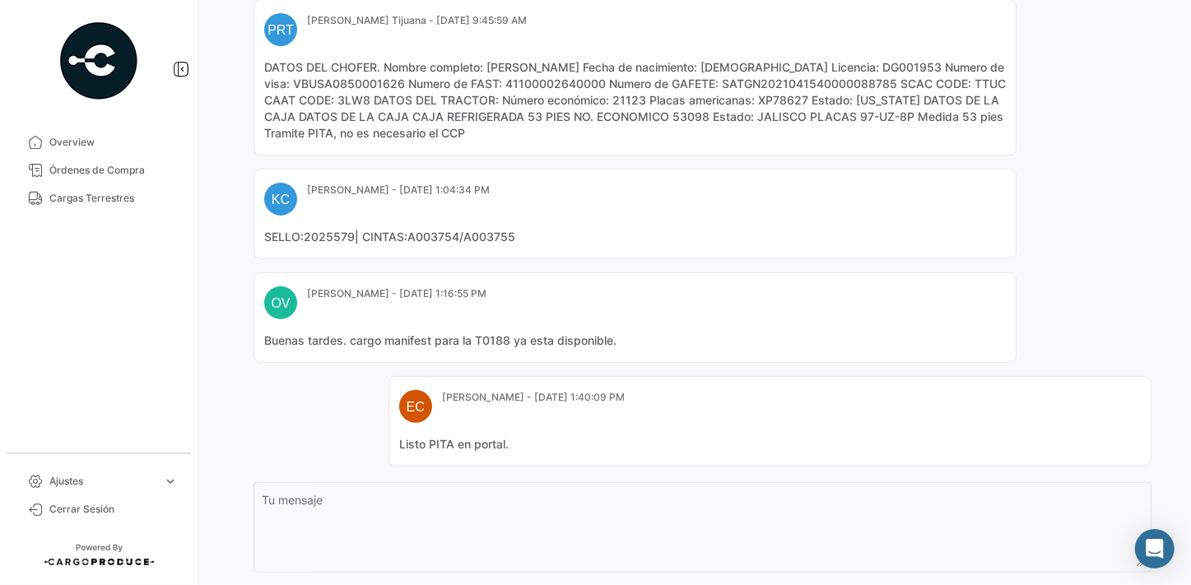
click at [1128, 180] on div "PA [PERSON_NAME] - [DATE] 12:38:05 PM OC Creada PRT [PERSON_NAME] Tijuana - [DA…" at bounding box center [702, 195] width 898 height 541
click at [65, 140] on span "Overview" at bounding box center [113, 142] width 128 height 15
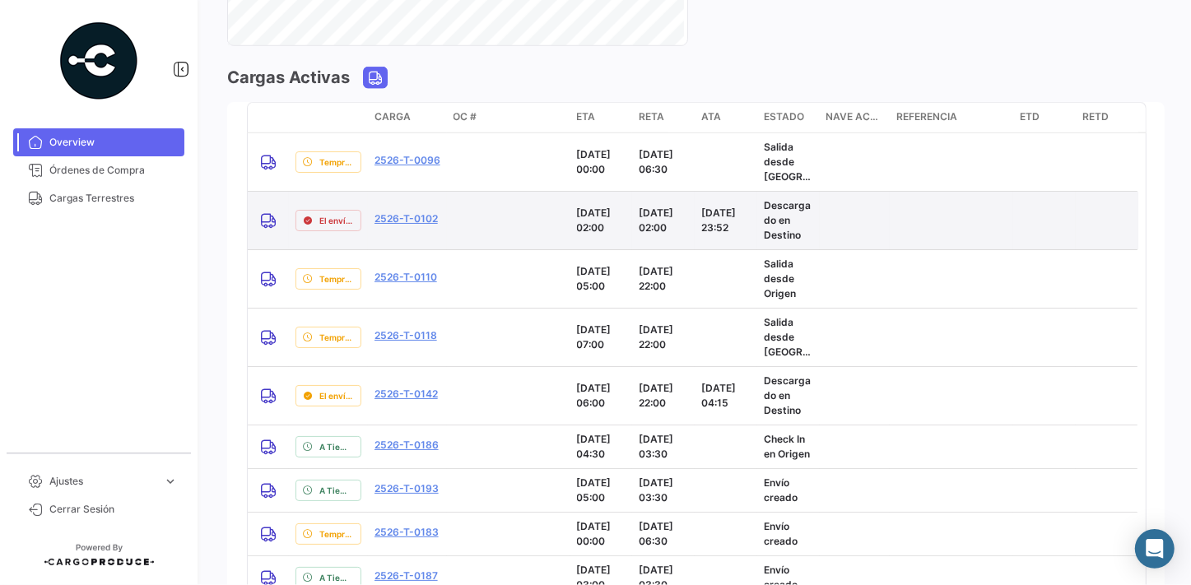
scroll to position [1500, 0]
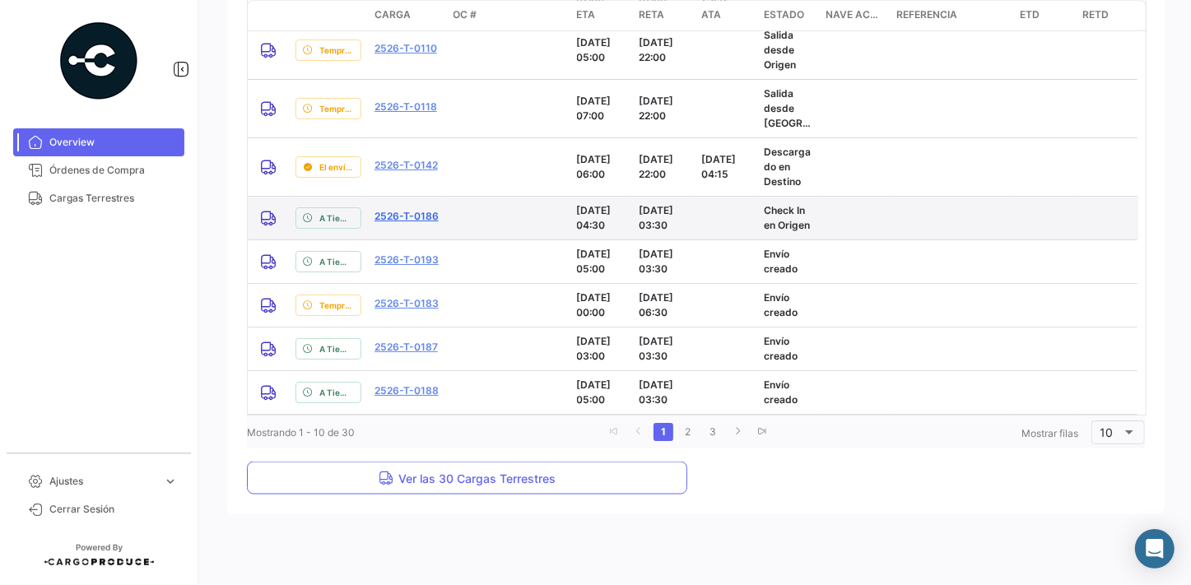
click at [410, 214] on link "2526-T-0186" at bounding box center [406, 216] width 64 height 15
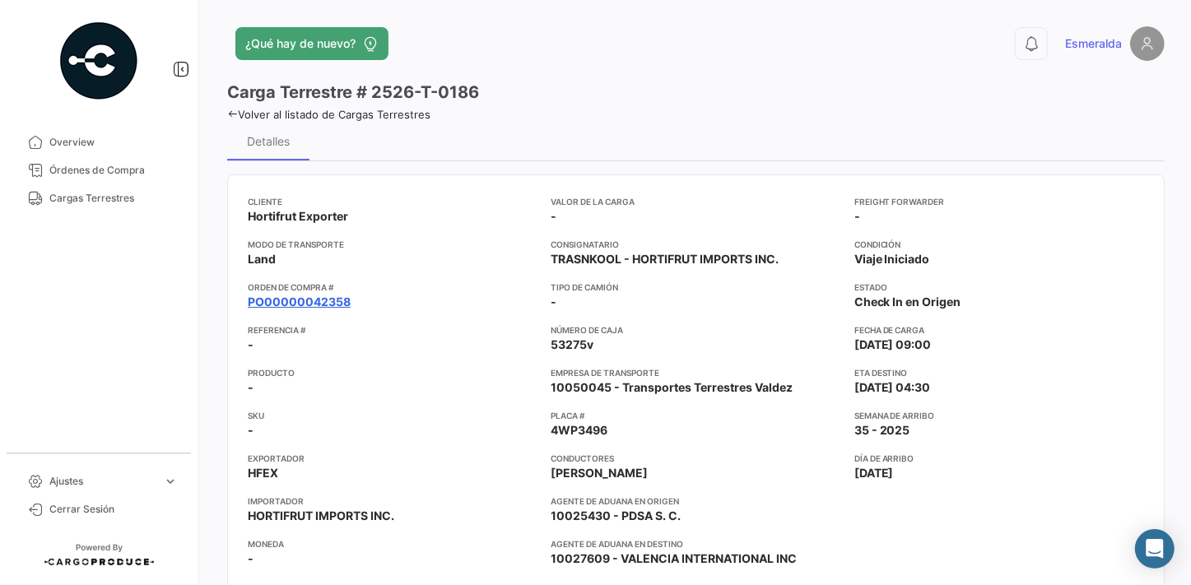
click at [311, 301] on link "PO00000042358" at bounding box center [299, 302] width 103 height 16
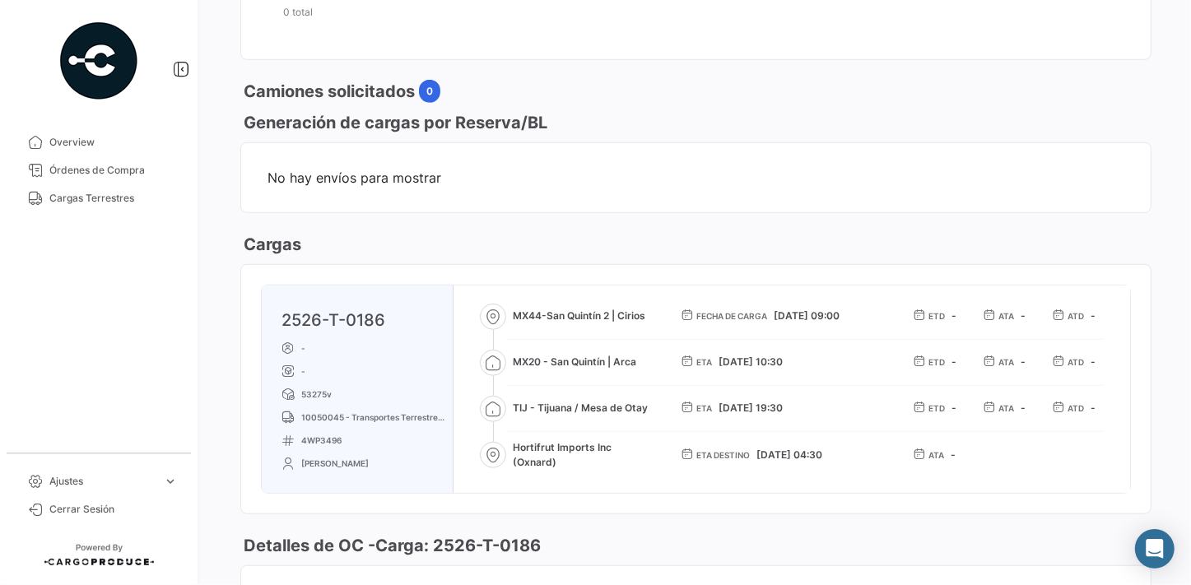
scroll to position [897, 0]
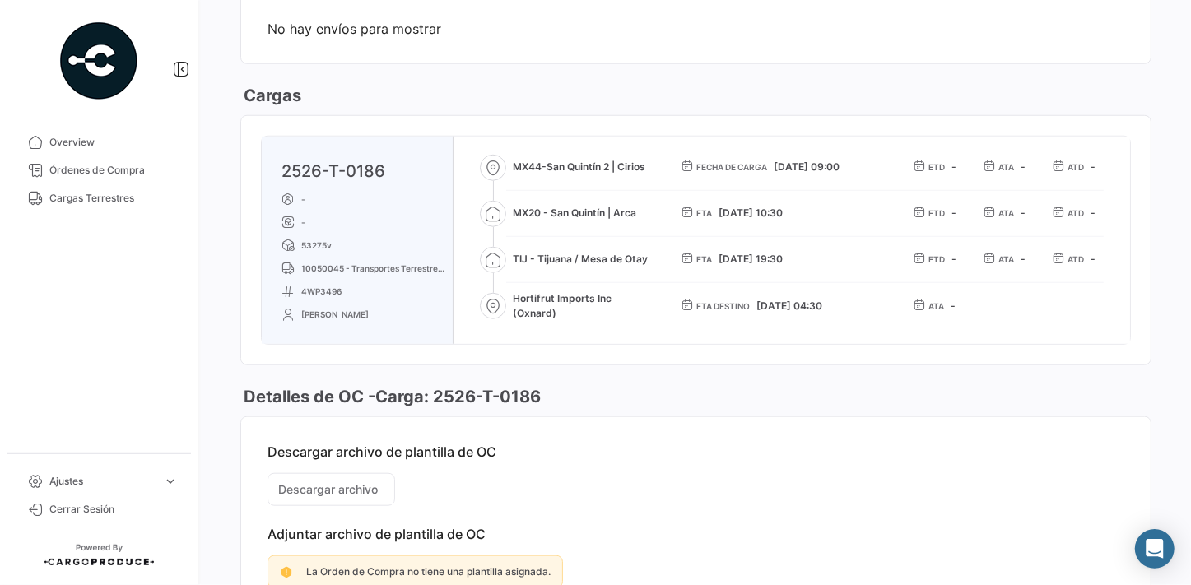
click at [699, 30] on span "No hay envíos para mostrar" at bounding box center [695, 29] width 857 height 16
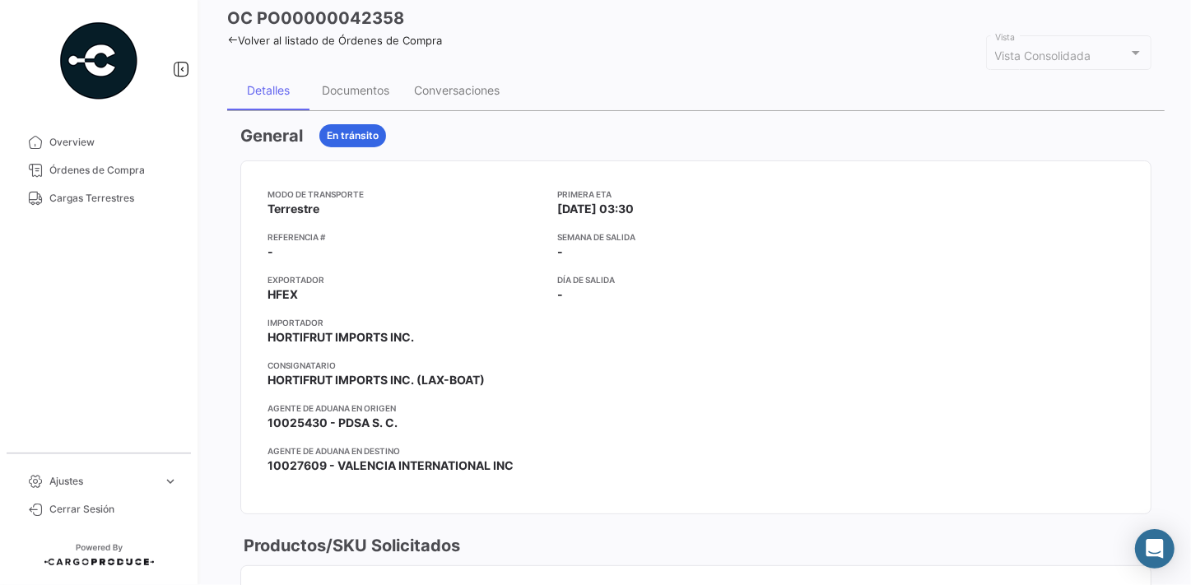
scroll to position [0, 0]
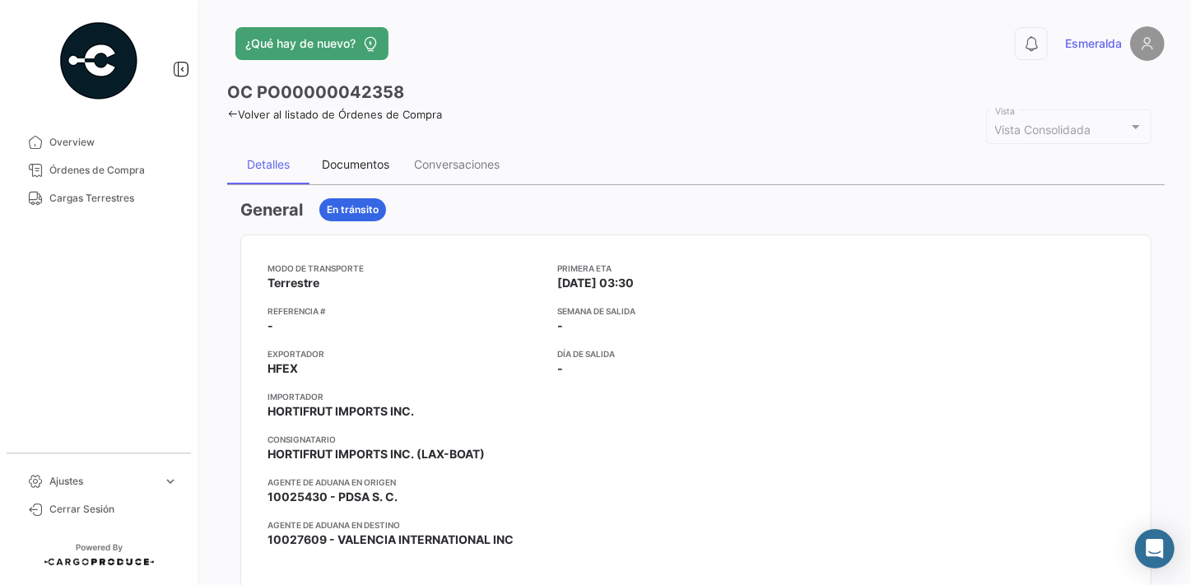
drag, startPoint x: 347, startPoint y: 165, endPoint x: 486, endPoint y: 182, distance: 140.1
click at [351, 163] on div "Documentos" at bounding box center [355, 164] width 67 height 14
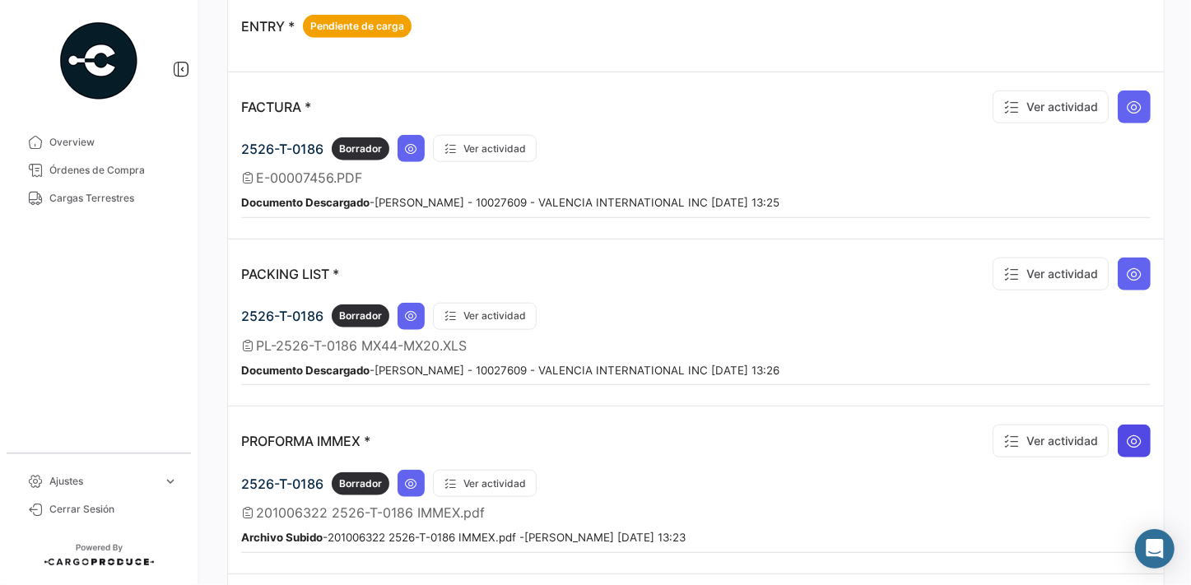
scroll to position [1280, 0]
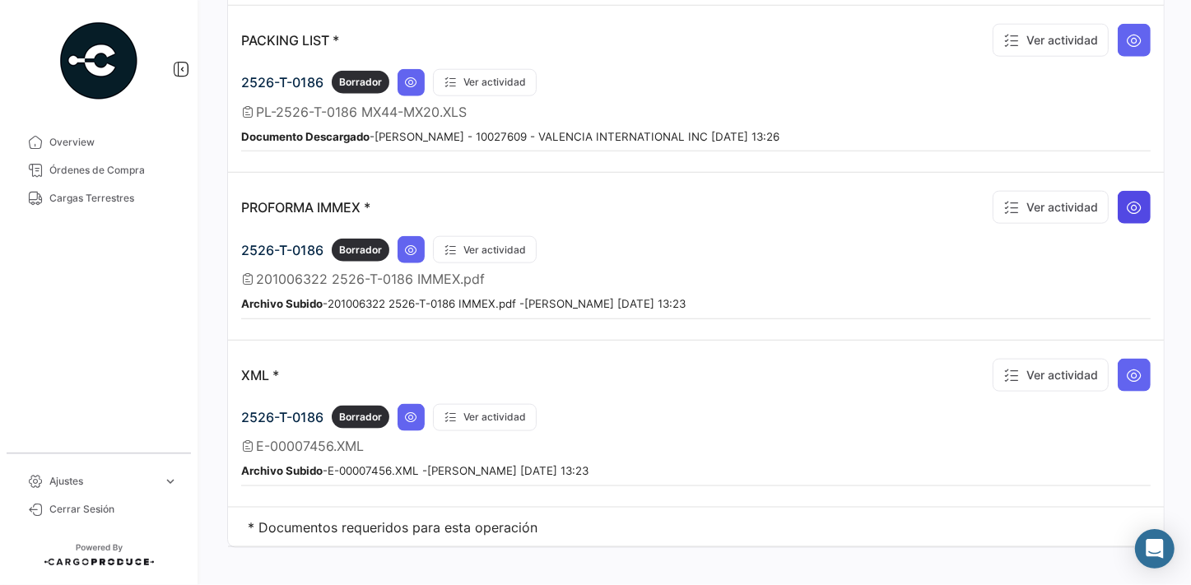
click at [1131, 199] on icon at bounding box center [1134, 207] width 16 height 16
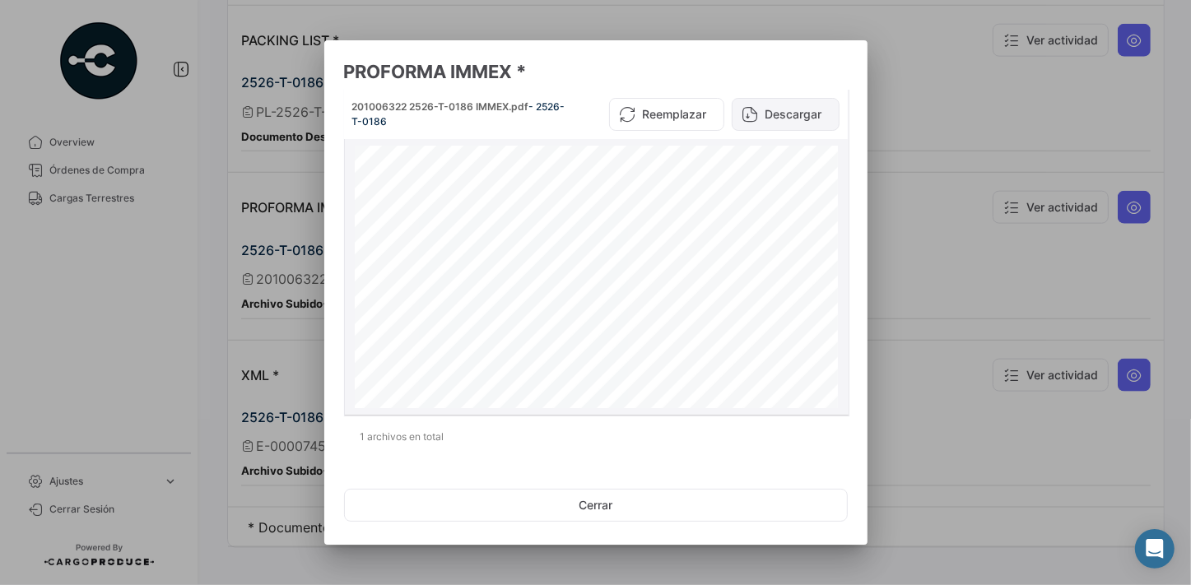
click at [797, 114] on button "Descargar" at bounding box center [785, 114] width 108 height 33
click at [785, 114] on button "Descargar" at bounding box center [785, 114] width 108 height 33
click at [603, 506] on button "Cerrar" at bounding box center [596, 505] width 504 height 33
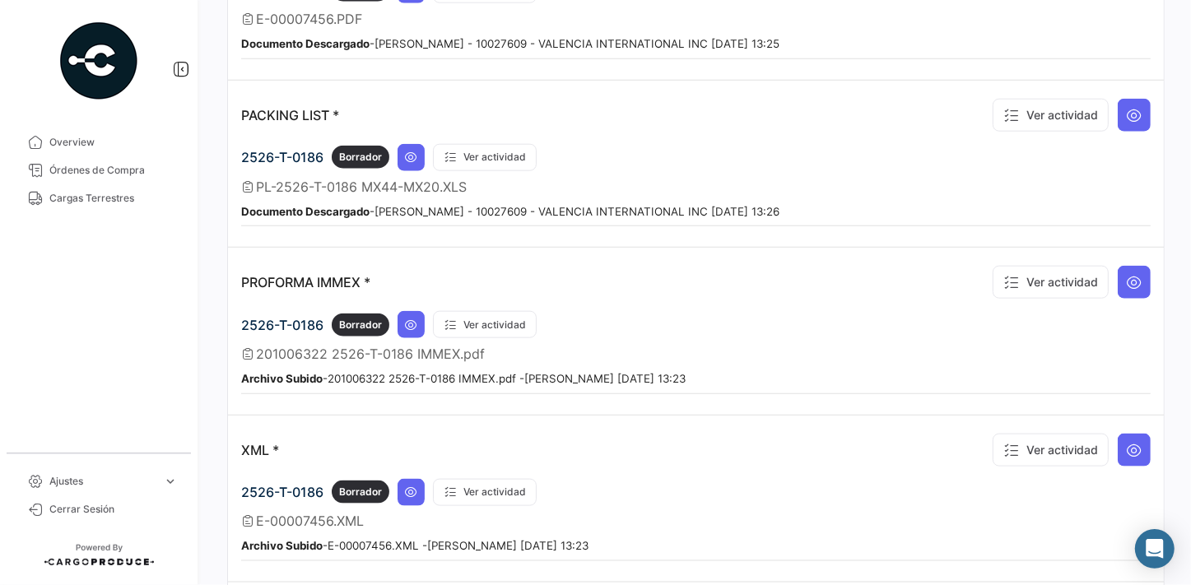
scroll to position [1131, 0]
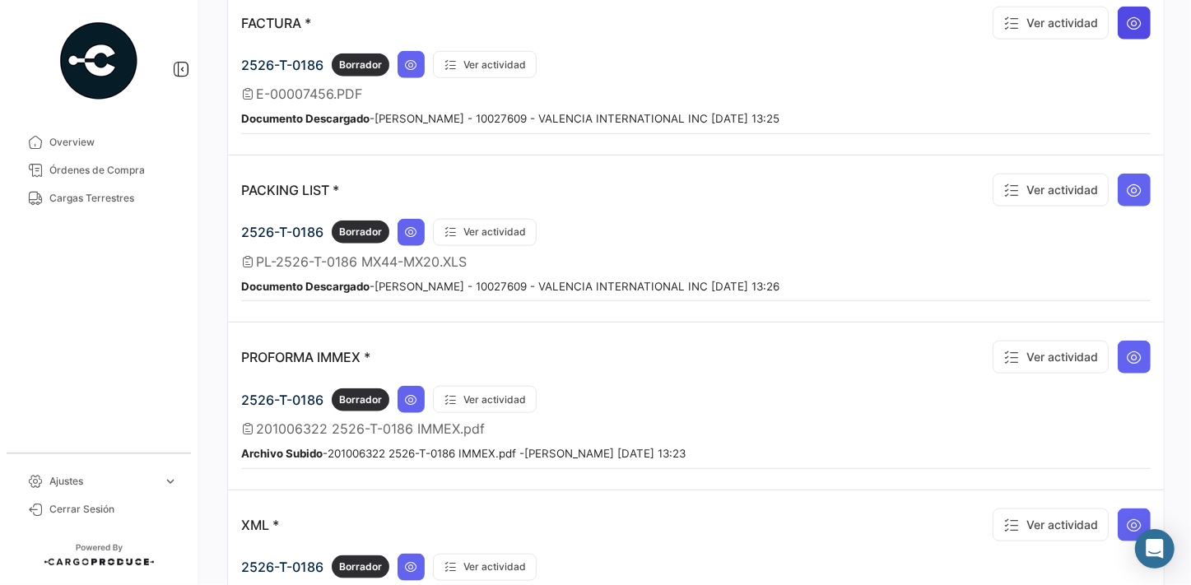
click at [1127, 15] on icon at bounding box center [1134, 23] width 16 height 16
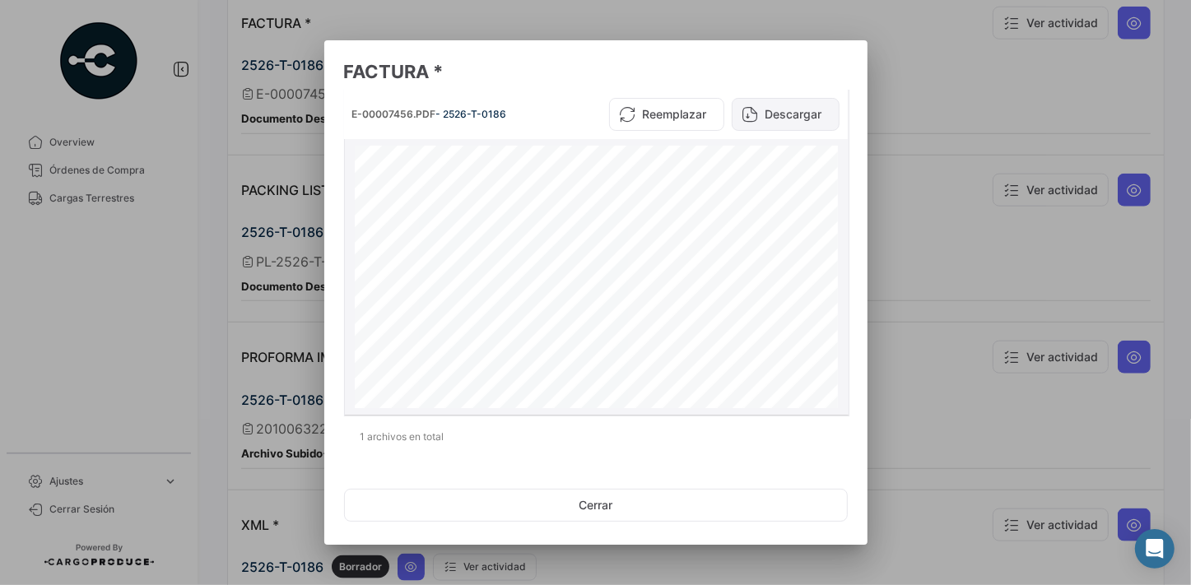
click at [812, 115] on button "Descargar" at bounding box center [785, 114] width 108 height 33
click at [581, 510] on button "Cerrar" at bounding box center [596, 505] width 504 height 33
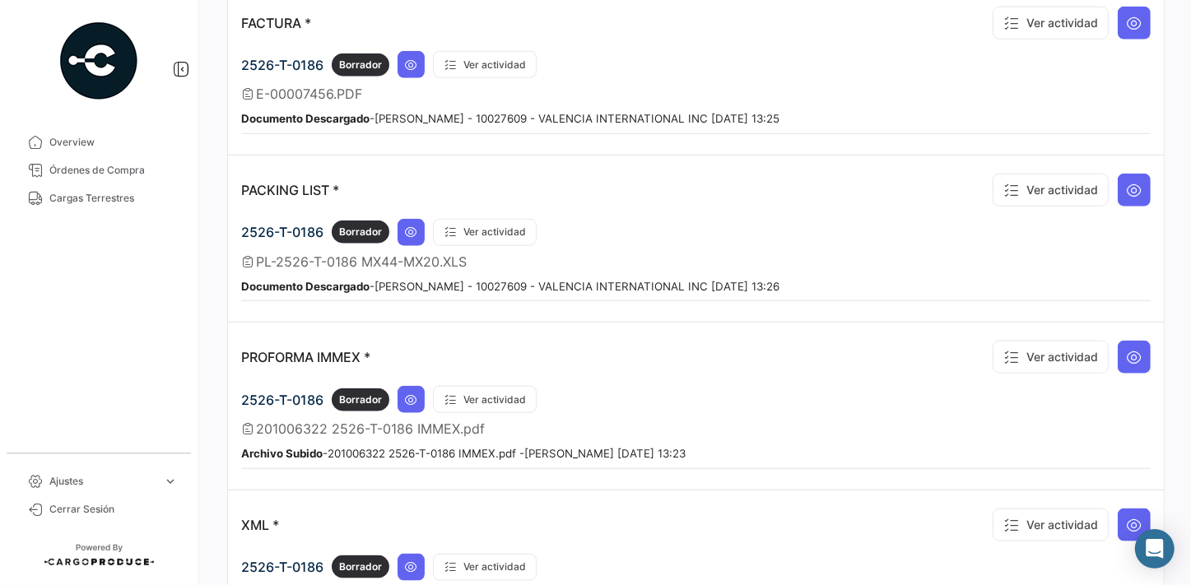
scroll to position [1280, 0]
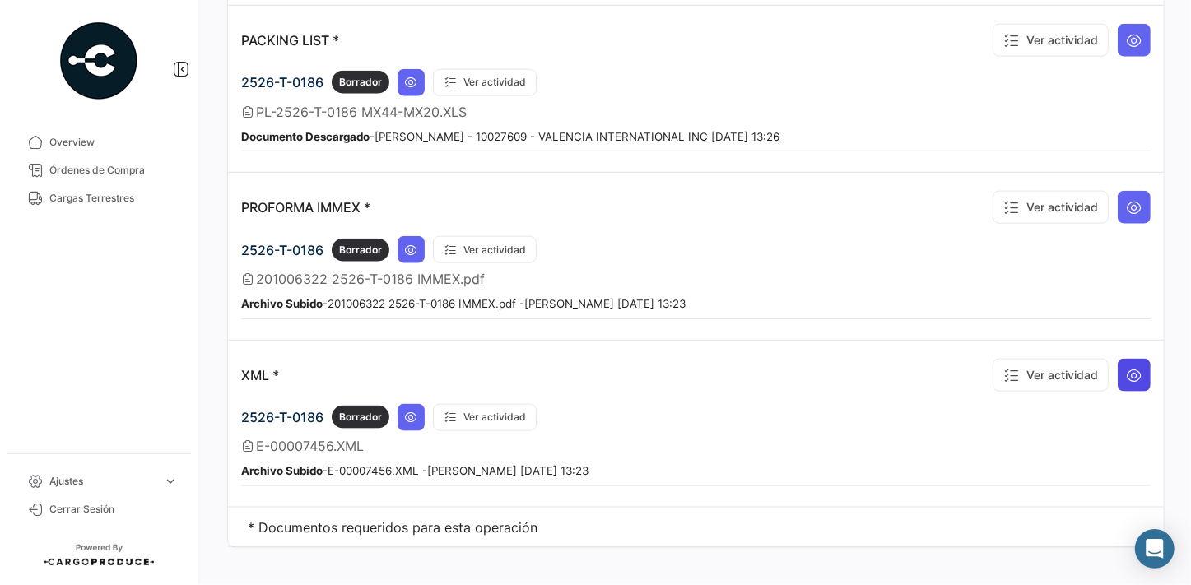
click at [1131, 367] on icon at bounding box center [1134, 375] width 16 height 16
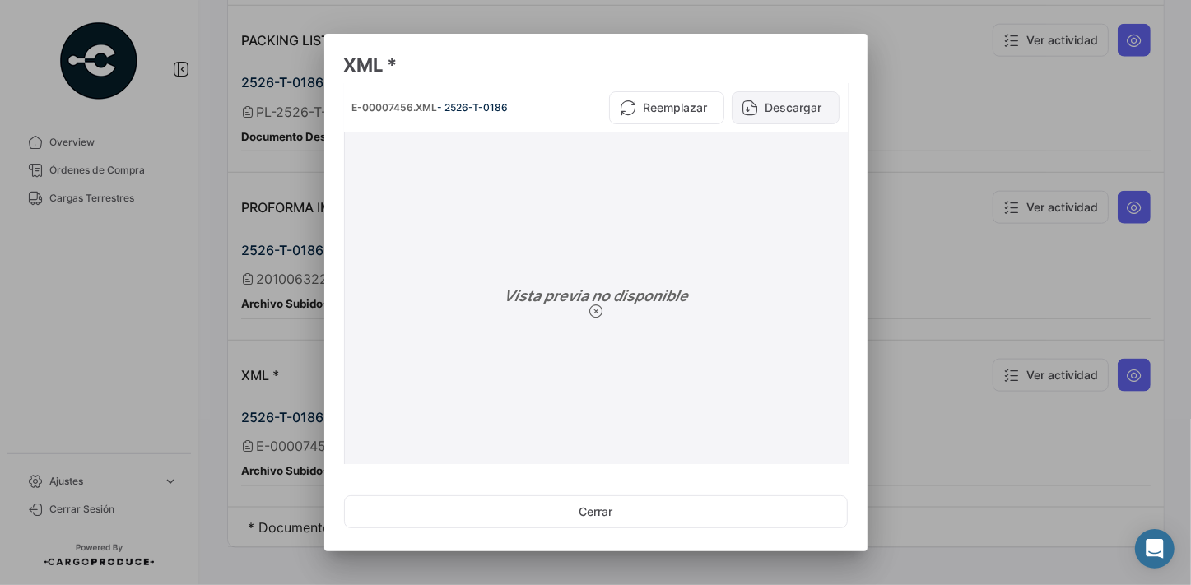
click at [781, 102] on button "Descargar" at bounding box center [785, 107] width 108 height 33
click at [781, 112] on div "Reemplazar Descargar" at bounding box center [715, 107] width 247 height 33
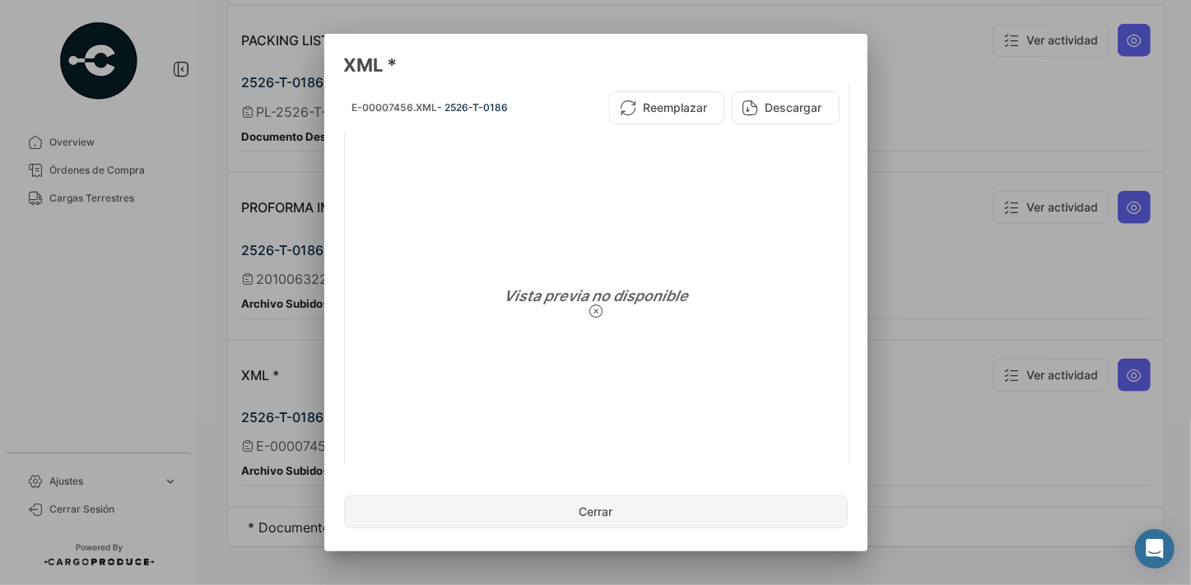
click at [651, 514] on button "Cerrar" at bounding box center [596, 511] width 504 height 33
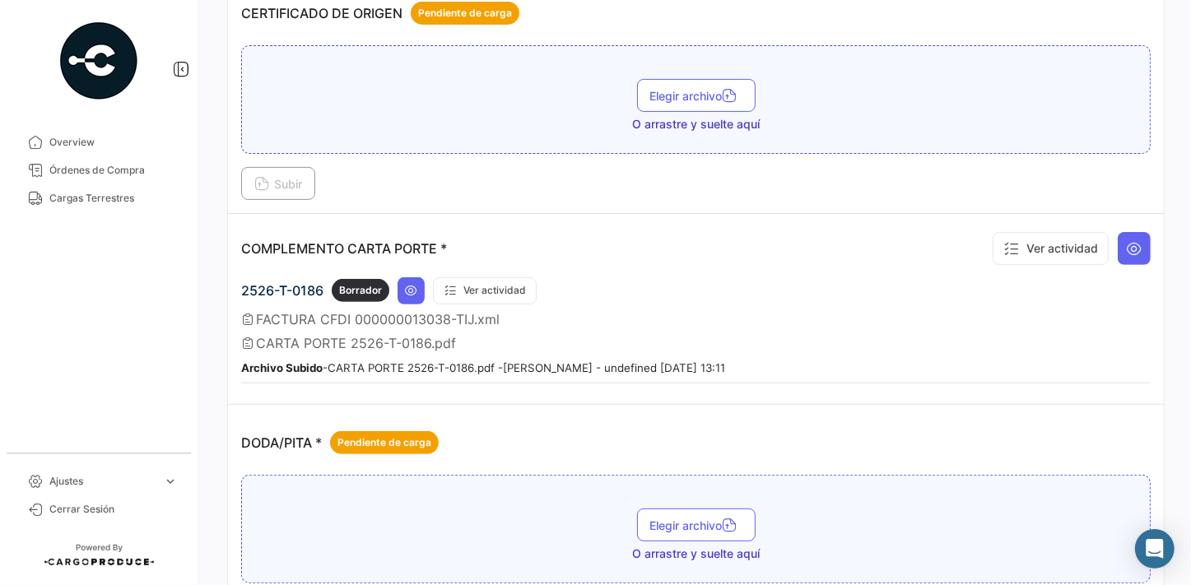
scroll to position [8, 0]
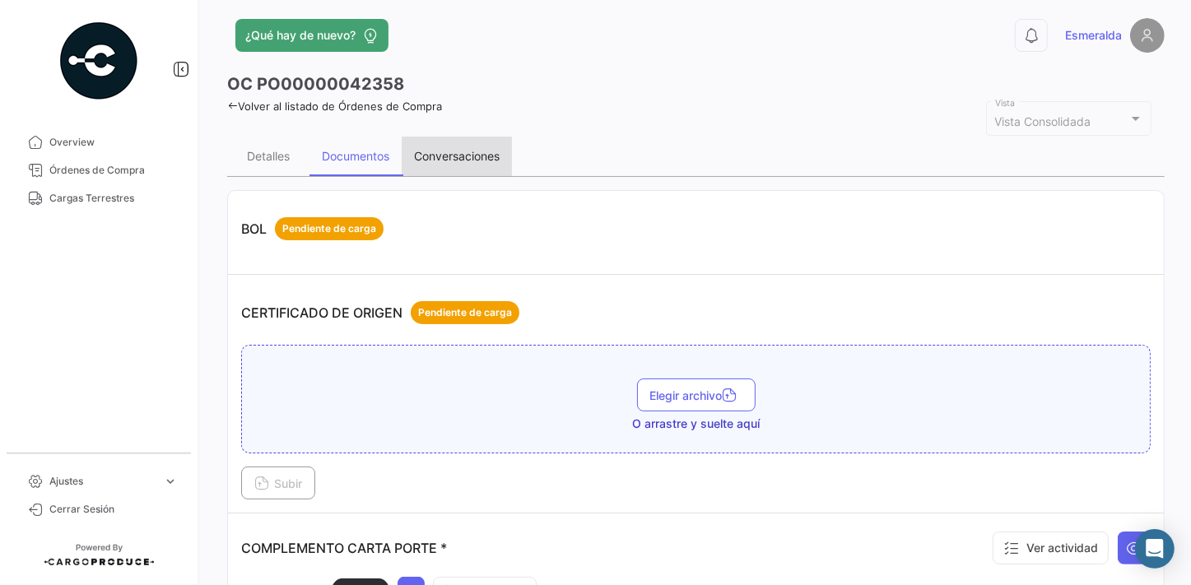
click at [462, 156] on div "Conversaciones" at bounding box center [457, 156] width 86 height 14
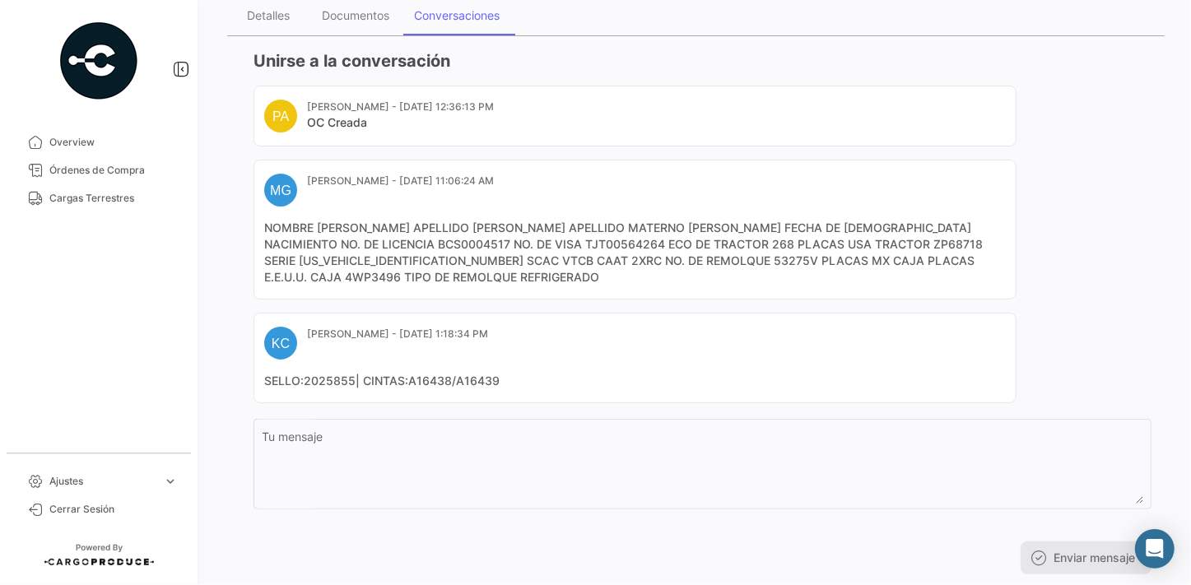
scroll to position [189, 0]
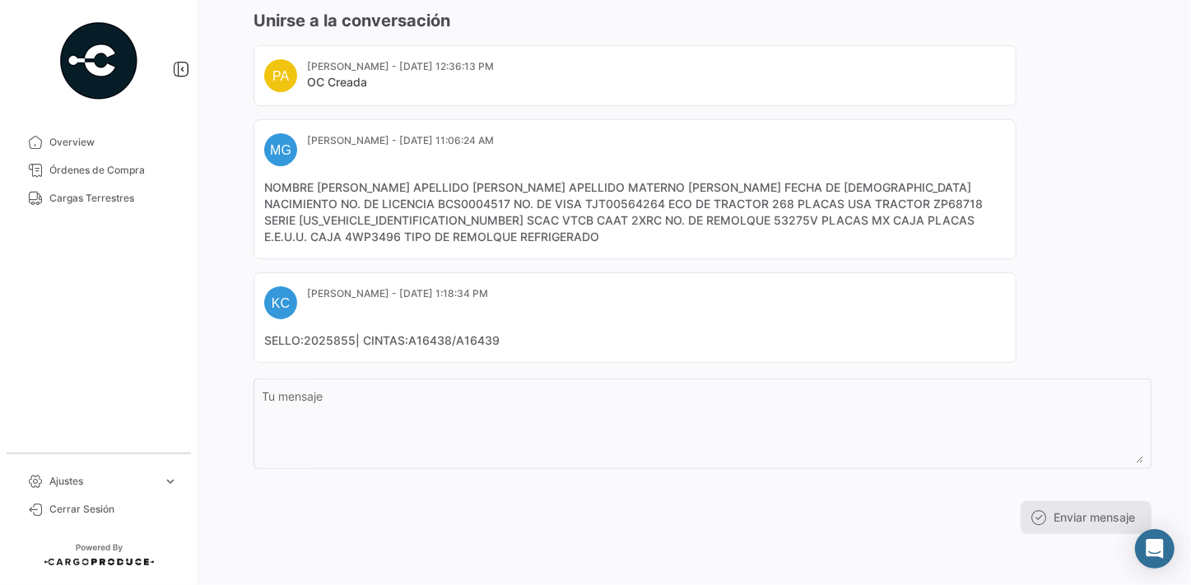
drag, startPoint x: 1169, startPoint y: 0, endPoint x: 654, endPoint y: 18, distance: 515.4
click at [655, 19] on div "Unirse a la conversación PA [PERSON_NAME] - [DATE] 12:36:13 PM OC Creada MG [PE…" at bounding box center [702, 271] width 898 height 525
click at [604, 253] on mat-card "MG [PERSON_NAME] - [DATE] 11:06:24 AM NOMBRE [PERSON_NAME] PATERNO [PERSON_NAME…" at bounding box center [634, 189] width 763 height 140
click at [1070, 259] on div "PA [PERSON_NAME] - [DATE] 12:36:13 PM OC Creada MG [PERSON_NAME] - [DATE] 11:06…" at bounding box center [702, 204] width 898 height 318
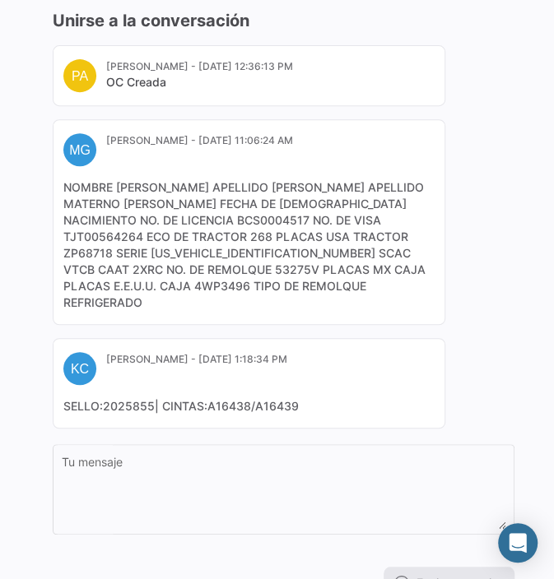
click at [498, 92] on div "PA [PERSON_NAME] - [DATE] 12:36:13 PM OC Creada MG [PERSON_NAME] - [DATE] 11:06…" at bounding box center [284, 236] width 462 height 383
click at [542, 179] on div "0 OC PO00000042358 Volver al listado de Órdenes de Compra Vista Consolidada Vis…" at bounding box center [277, 289] width 554 height 579
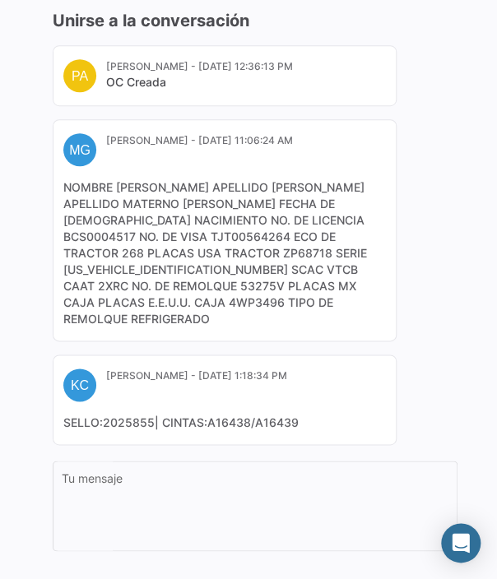
click at [459, 118] on div "Unirse a la conversación PA [PERSON_NAME] - [DATE] 12:36:13 PM OC Creada MG [PE…" at bounding box center [248, 313] width 444 height 634
click at [462, 236] on div "0 OC PO00000042358 Volver al listado de Órdenes de Compra Vista Consolidada Vis…" at bounding box center [248, 289] width 497 height 579
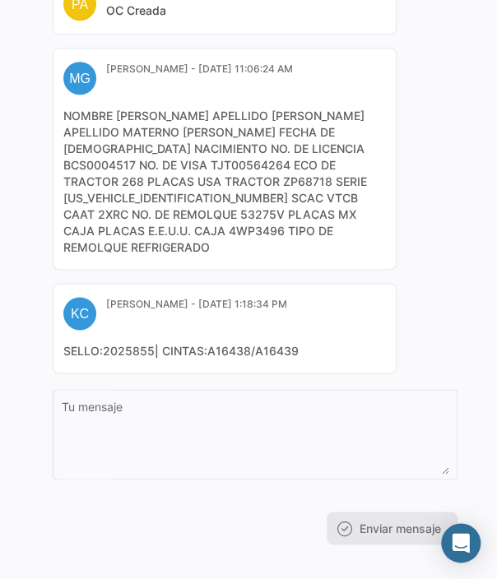
scroll to position [0, 0]
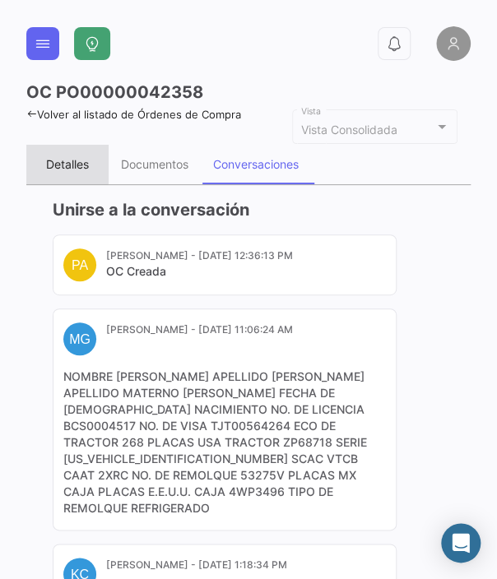
click at [55, 160] on div "Detalles" at bounding box center [67, 164] width 43 height 14
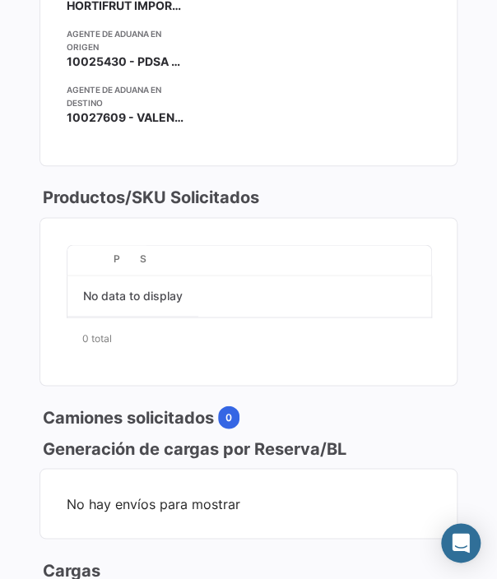
scroll to position [823, 0]
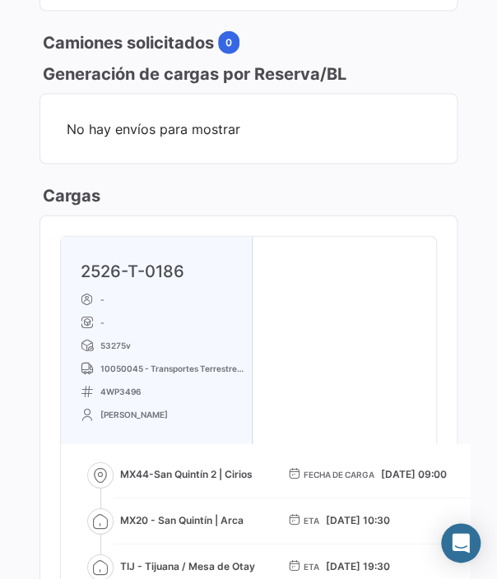
drag, startPoint x: 471, startPoint y: 143, endPoint x: 480, endPoint y: 107, distance: 37.1
click at [471, 141] on div "0 OC PO00000042358 Volver al listado de Órdenes de Compra Vista Consolidada Vis…" at bounding box center [248, 289] width 497 height 579
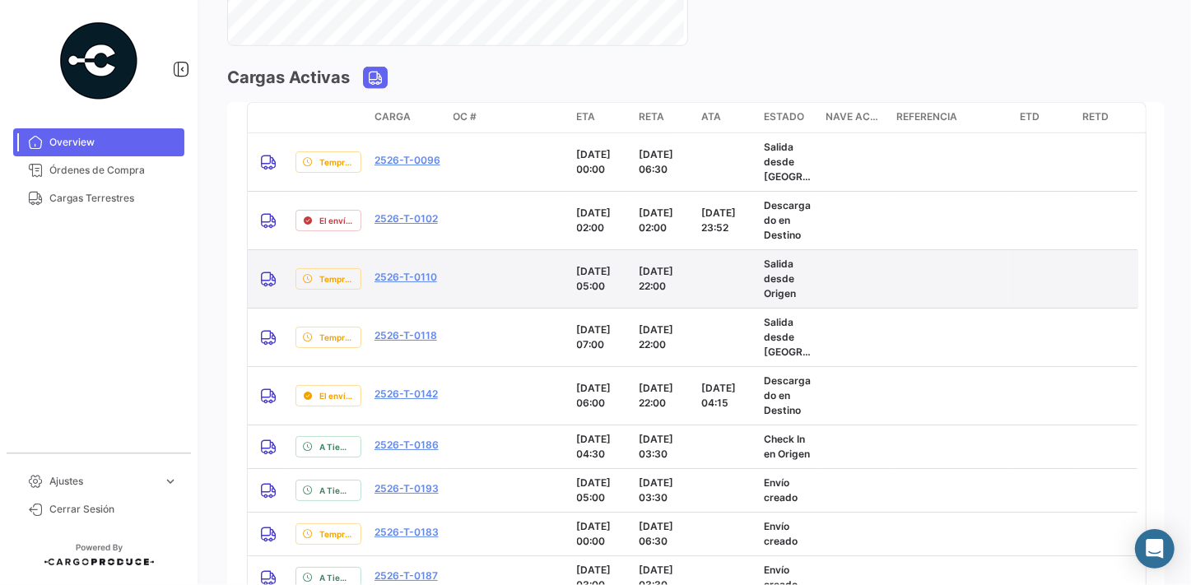
scroll to position [1496, 0]
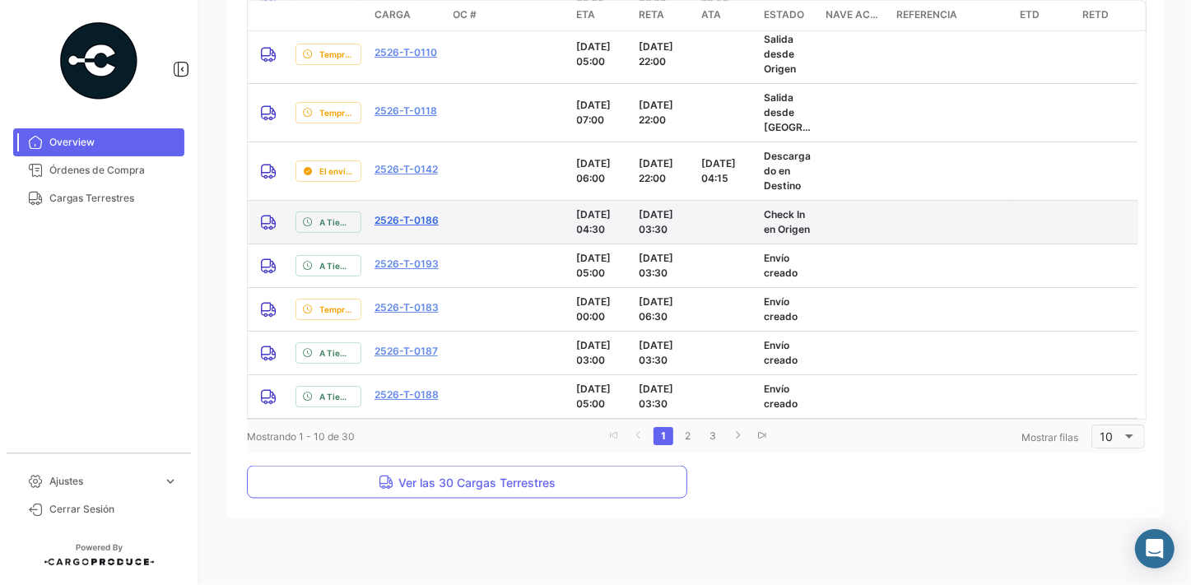
click at [412, 221] on link "2526-T-0186" at bounding box center [406, 220] width 64 height 15
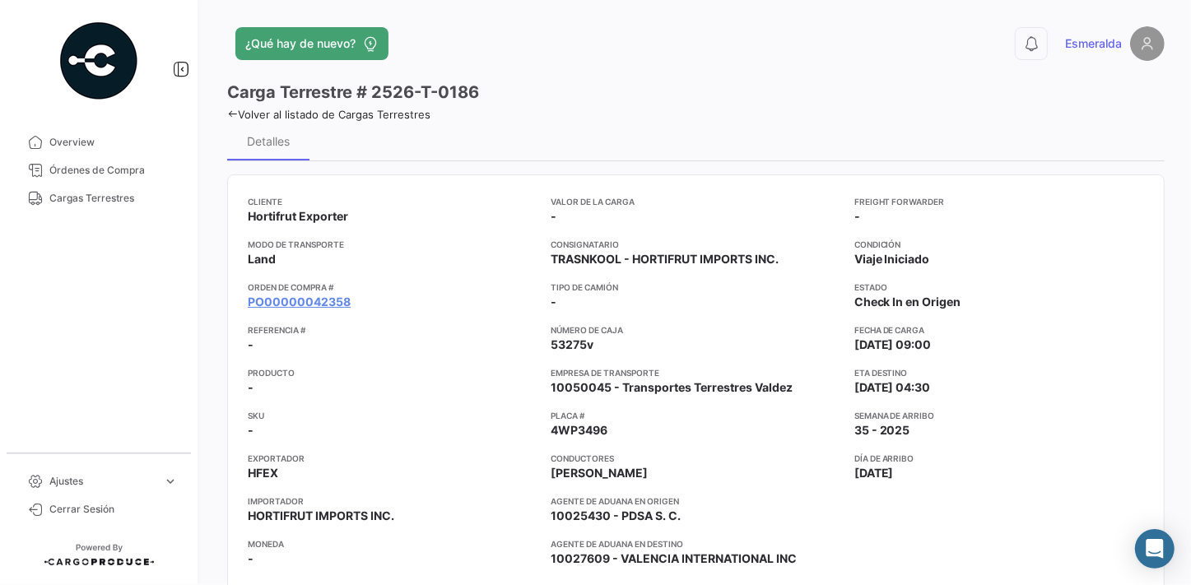
click at [880, 88] on div "Carga Terrestre # 2526-T-0186" at bounding box center [695, 92] width 937 height 23
click at [327, 304] on link "PO00000042358" at bounding box center [299, 302] width 103 height 16
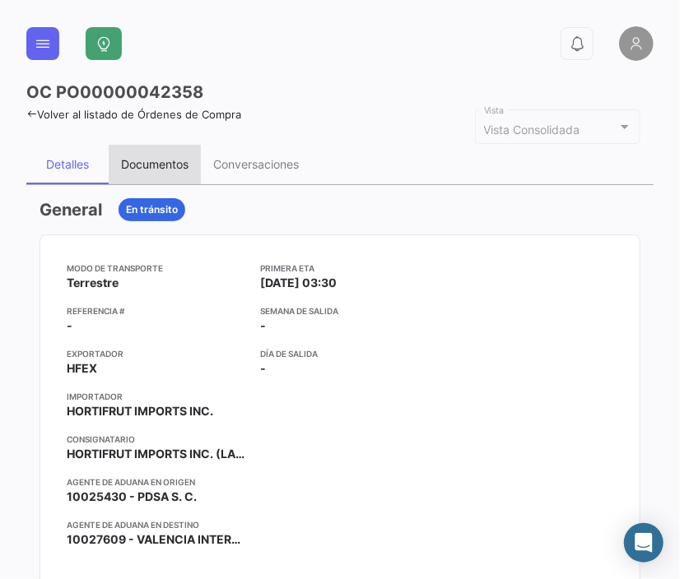
drag, startPoint x: 149, startPoint y: 162, endPoint x: 495, endPoint y: 214, distance: 350.3
click at [150, 161] on div "Documentos" at bounding box center [154, 164] width 67 height 14
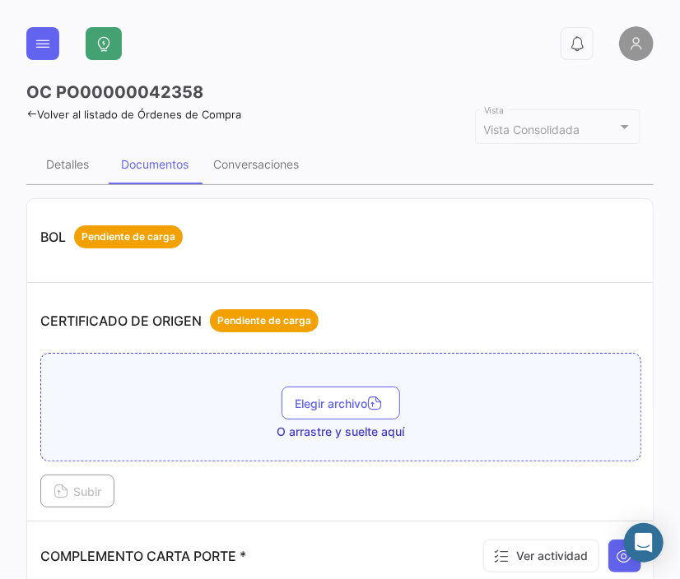
scroll to position [374, 0]
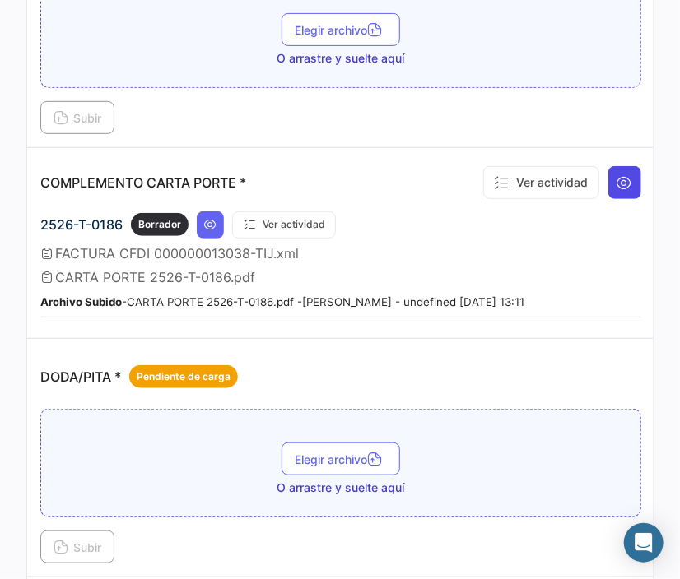
click at [616, 179] on icon at bounding box center [624, 182] width 16 height 16
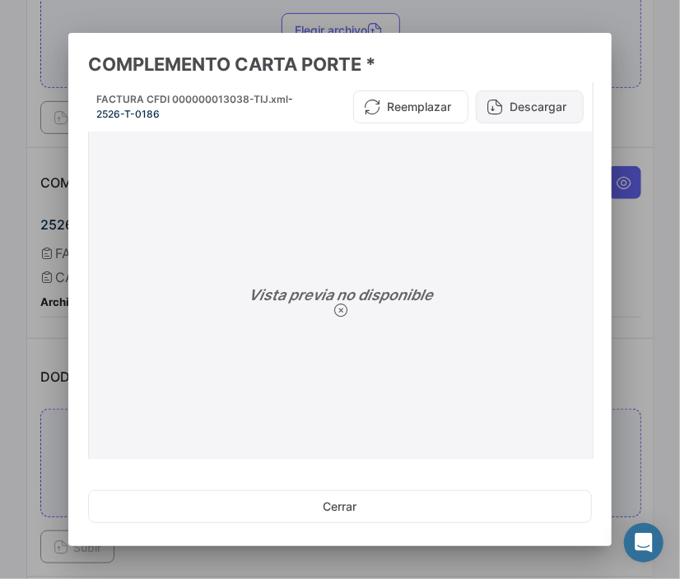
click at [527, 109] on button "Descargar" at bounding box center [530, 107] width 108 height 33
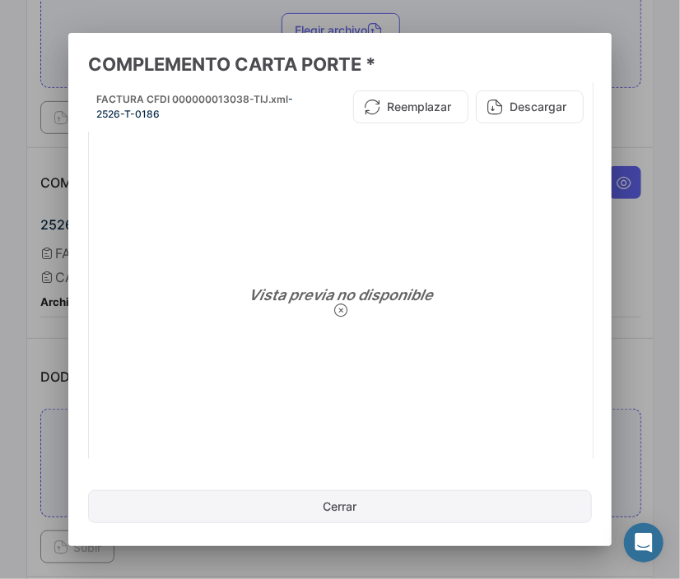
click at [353, 511] on button "Cerrar" at bounding box center [340, 506] width 504 height 33
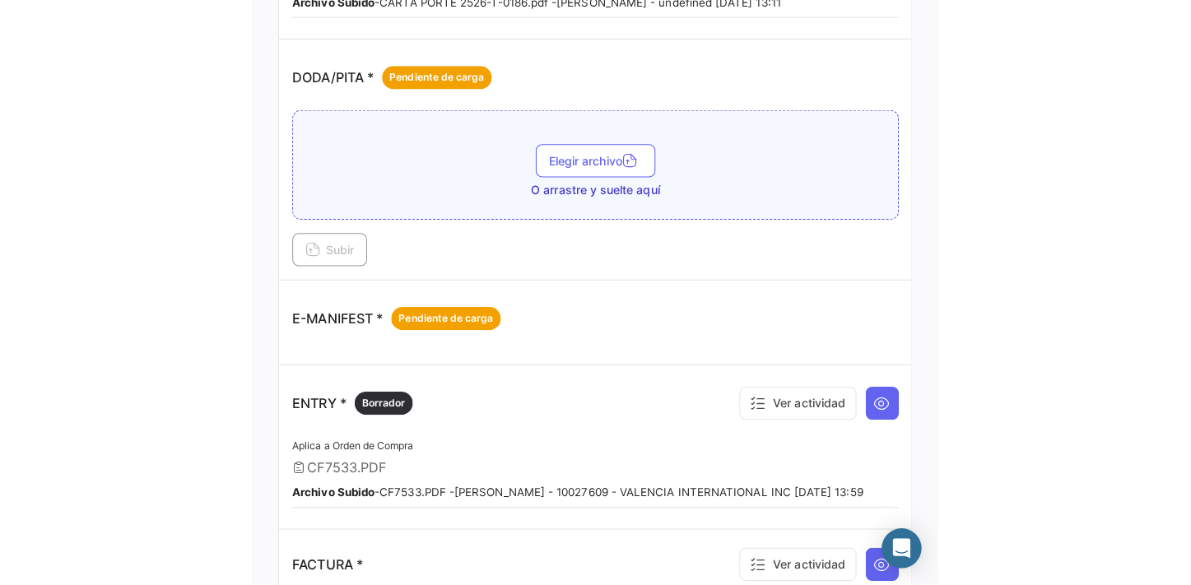
scroll to position [897, 0]
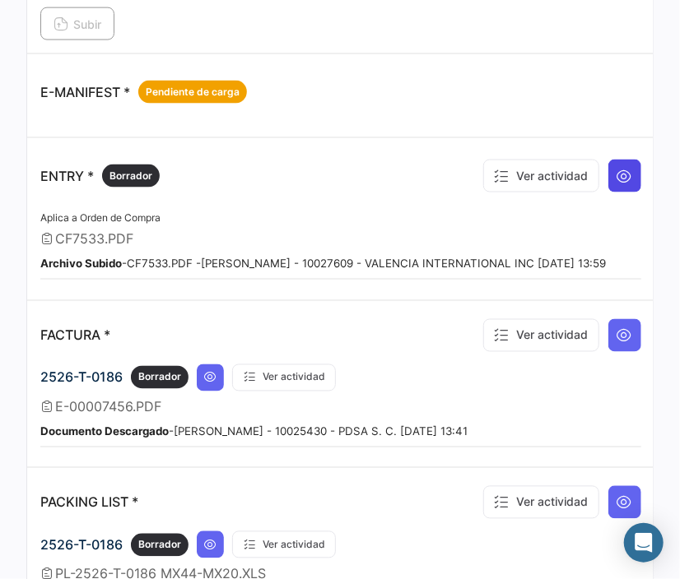
click at [616, 168] on icon at bounding box center [624, 176] width 16 height 16
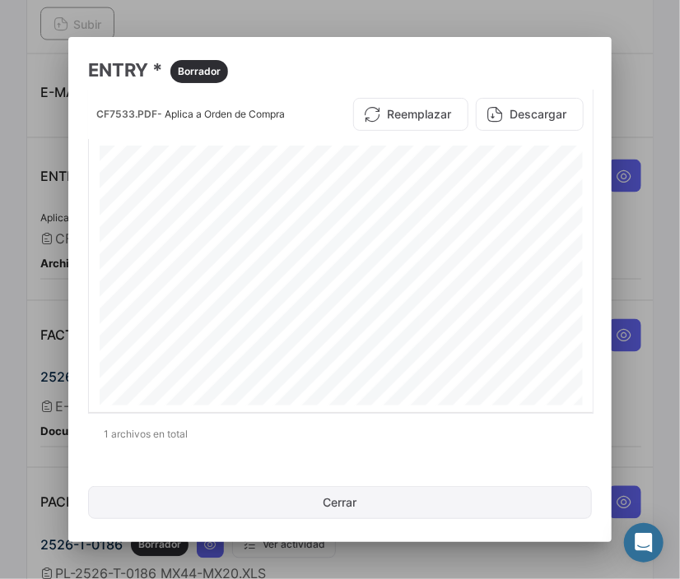
click at [394, 504] on button "Cerrar" at bounding box center [340, 502] width 504 height 33
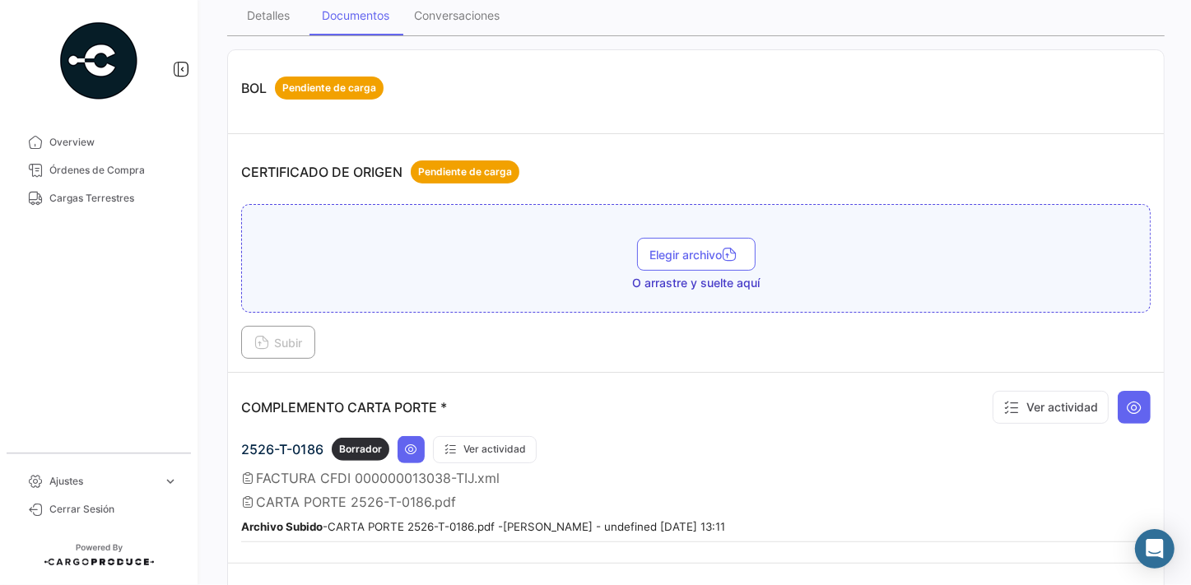
scroll to position [523, 0]
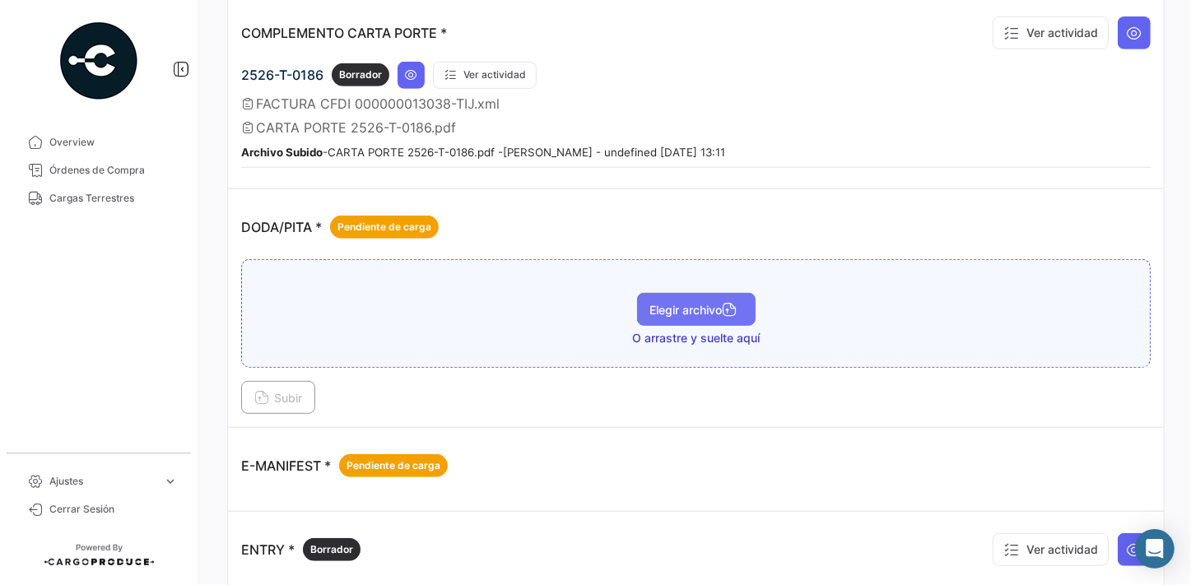
click at [680, 305] on span "Elegir archivo" at bounding box center [696, 310] width 92 height 14
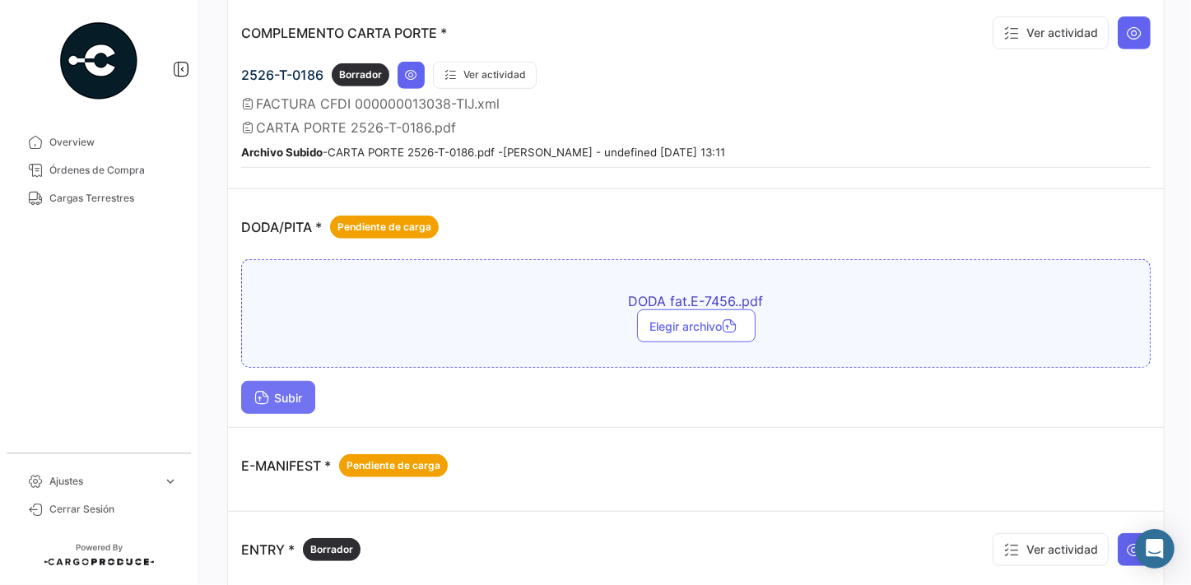
click at [295, 391] on span "Subir" at bounding box center [278, 398] width 48 height 14
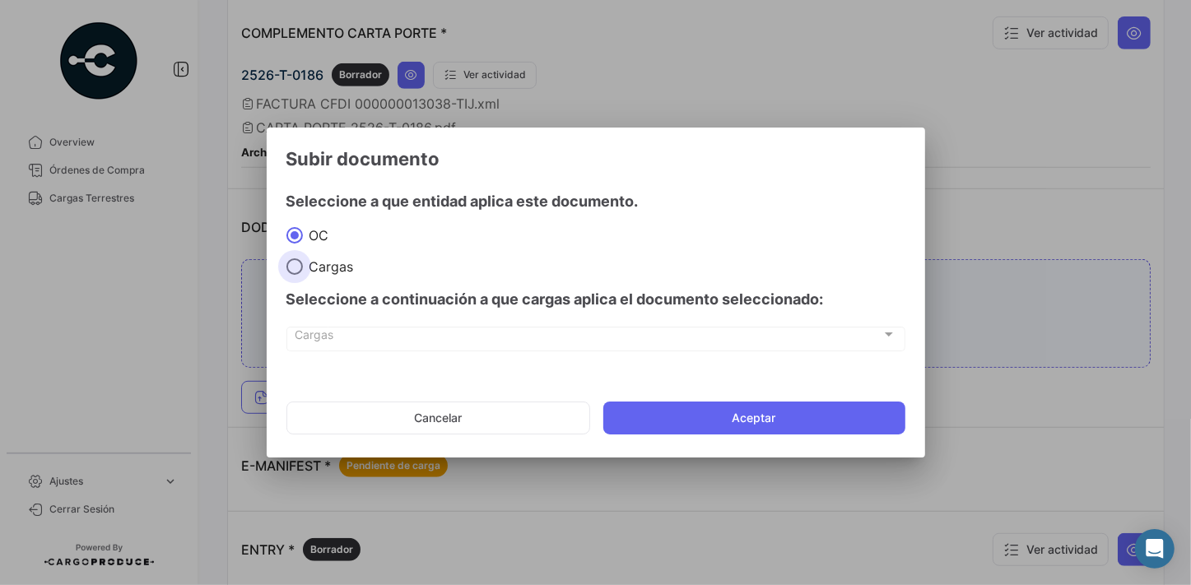
click at [321, 272] on span "Cargas" at bounding box center [328, 266] width 51 height 16
click at [303, 272] on input "Cargas" at bounding box center [294, 266] width 16 height 16
radio input "true"
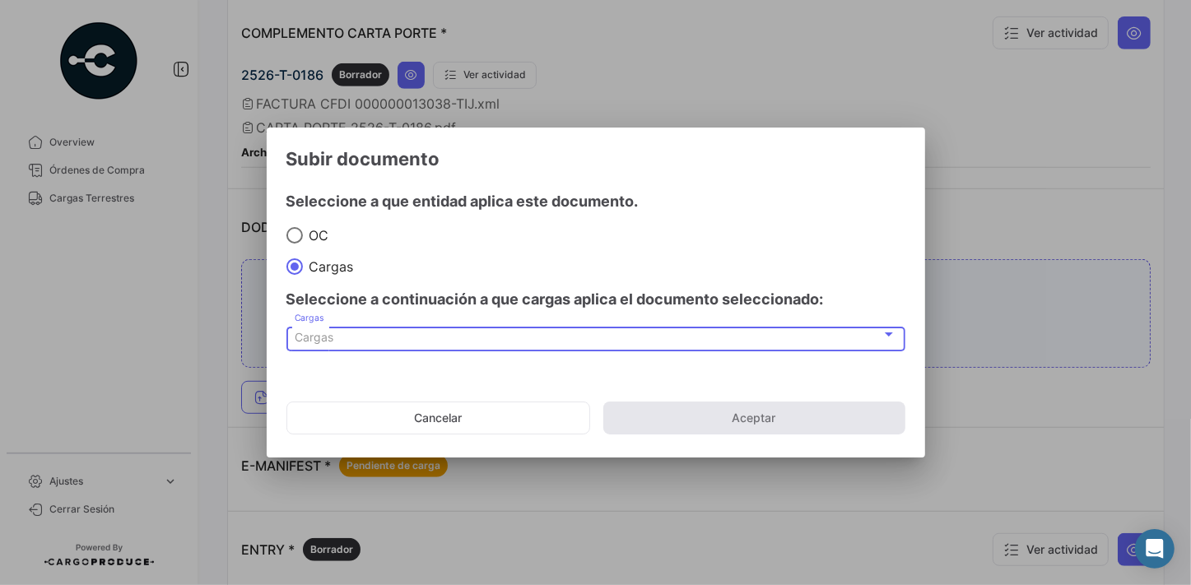
click at [396, 341] on div "Cargas" at bounding box center [588, 338] width 587 height 14
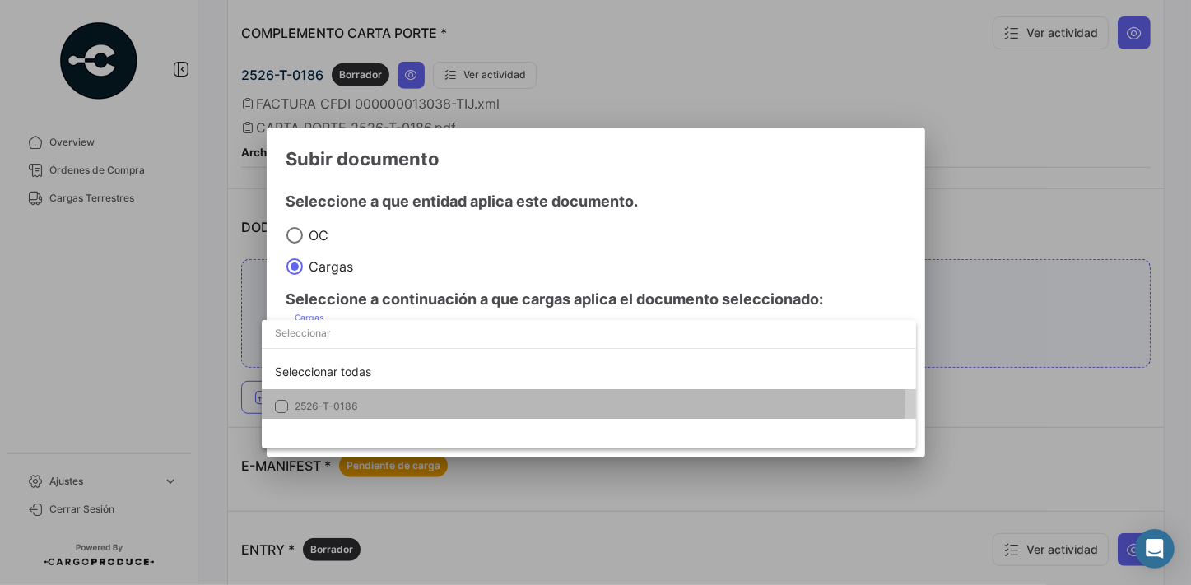
click at [320, 402] on mat-option "2526-T-0186" at bounding box center [589, 406] width 654 height 35
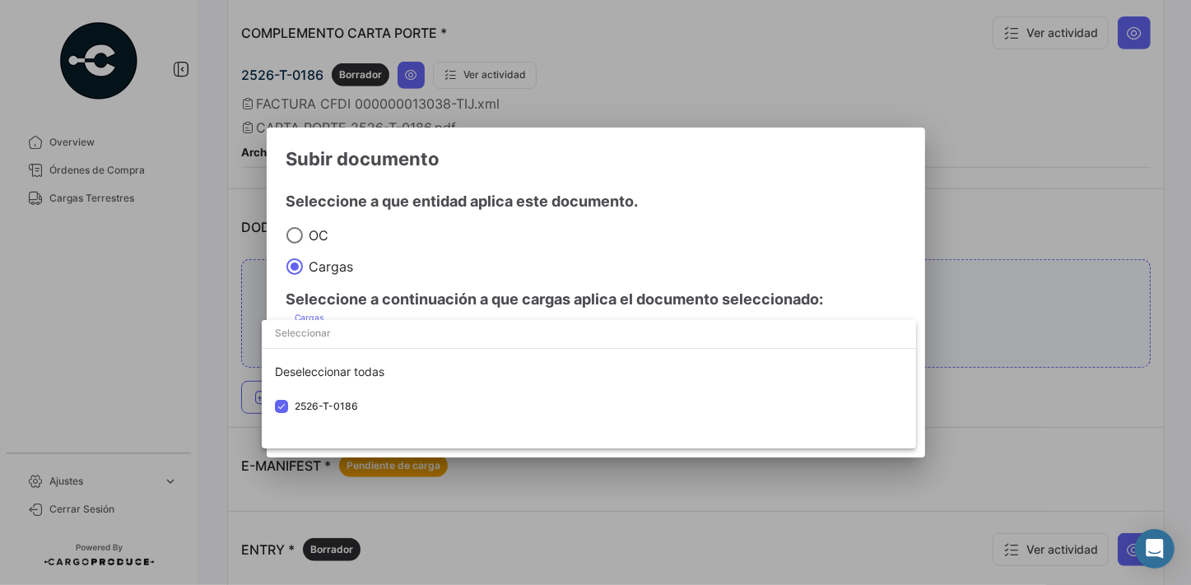
click at [820, 173] on div at bounding box center [595, 292] width 1191 height 585
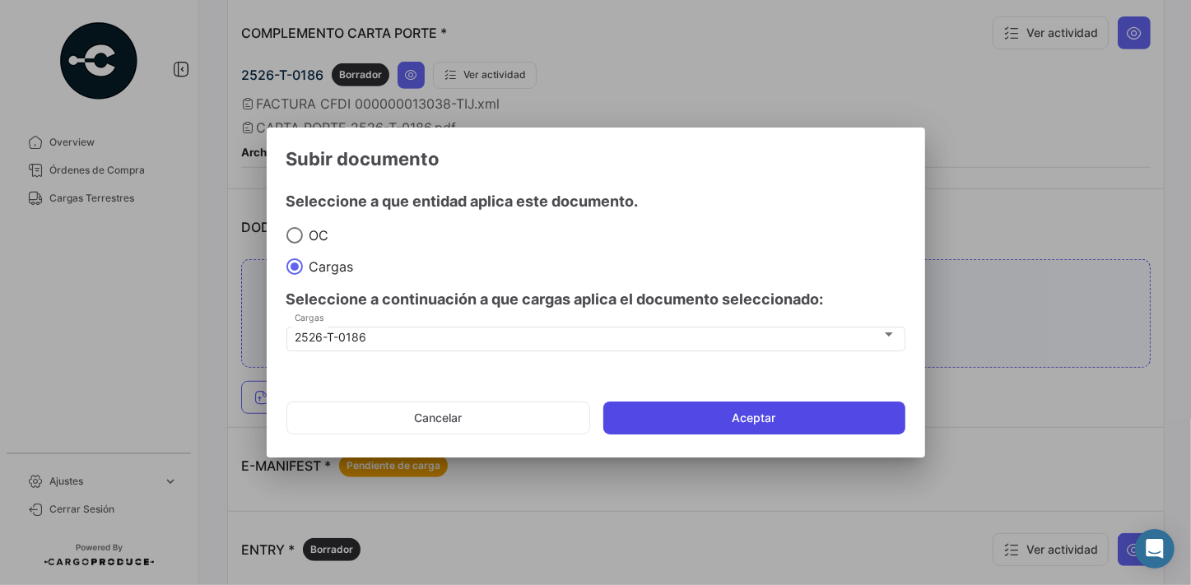
click at [777, 417] on button "Aceptar" at bounding box center [754, 418] width 302 height 33
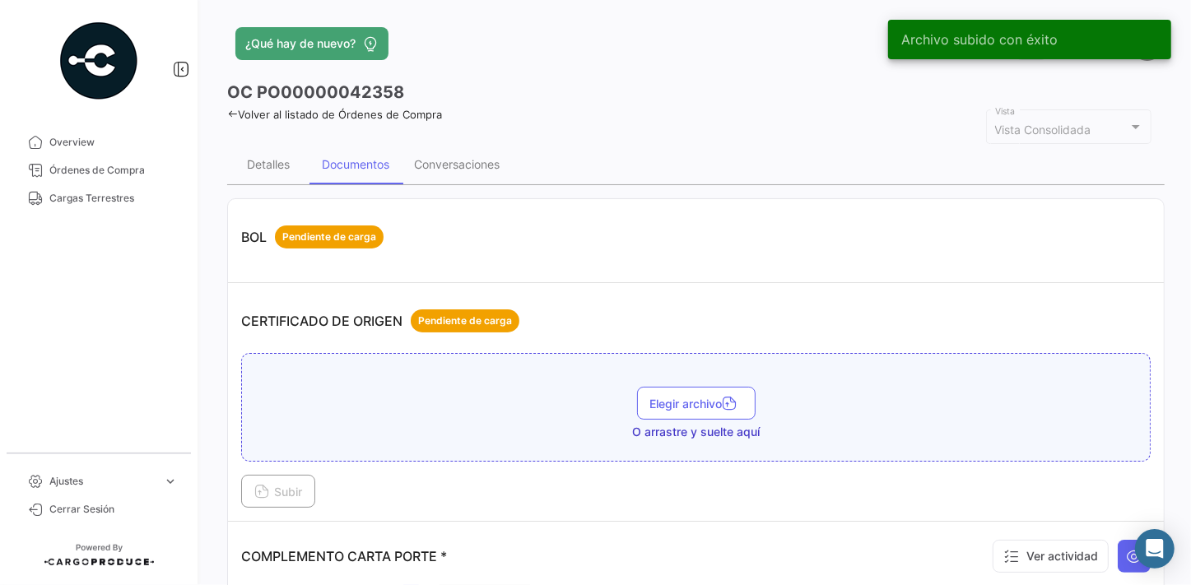
scroll to position [0, 0]
drag, startPoint x: 452, startPoint y: 168, endPoint x: 462, endPoint y: 169, distance: 9.9
click at [456, 168] on div "Conversaciones" at bounding box center [457, 164] width 86 height 14
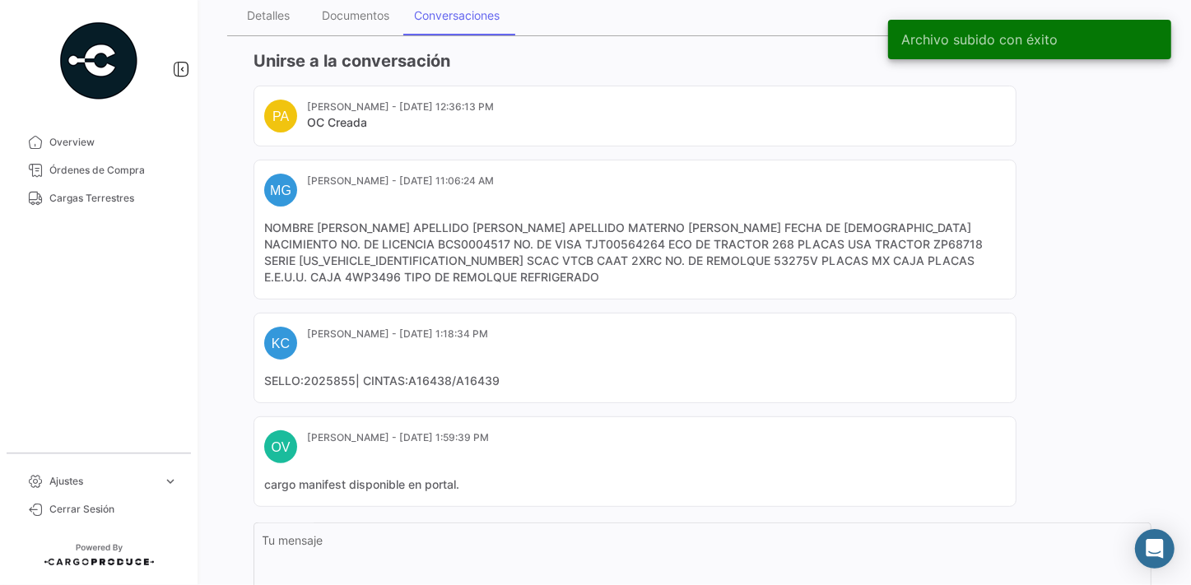
scroll to position [293, 0]
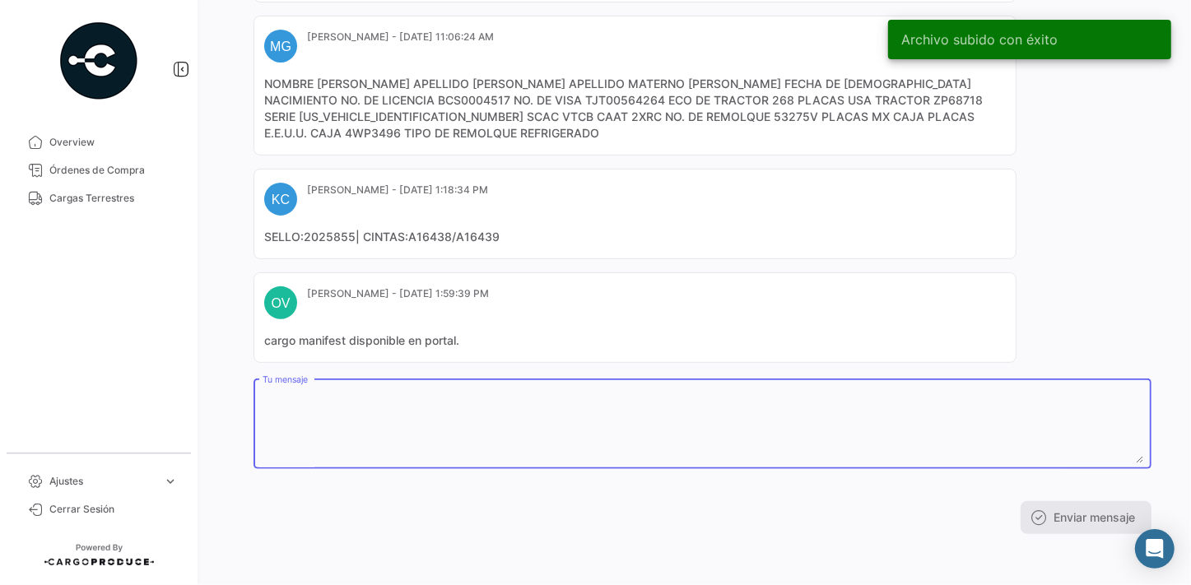
click at [349, 407] on textarea "Tu mensaje" at bounding box center [702, 427] width 880 height 72
type textarea "d"
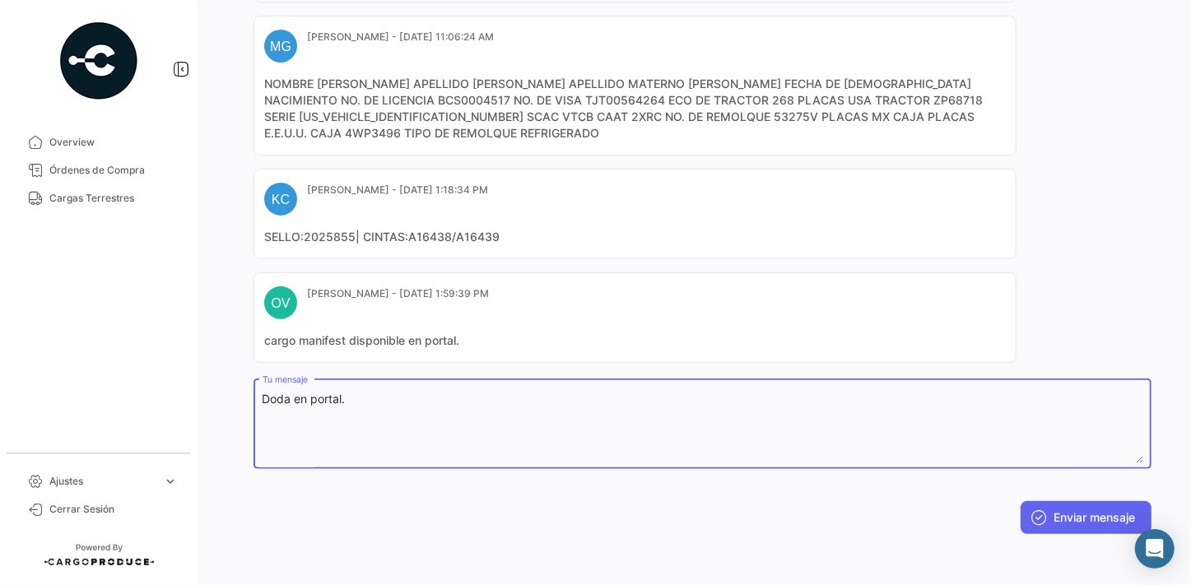
drag, startPoint x: 377, startPoint y: 397, endPoint x: 138, endPoint y: 377, distance: 239.4
click at [138, 377] on mat-sidenav-container "Overview Órdenes de Compra Cargas Terrestres Ajustes expand_more Cerrar Sesión …" at bounding box center [595, 292] width 1191 height 585
type textarea "Doda en portal."
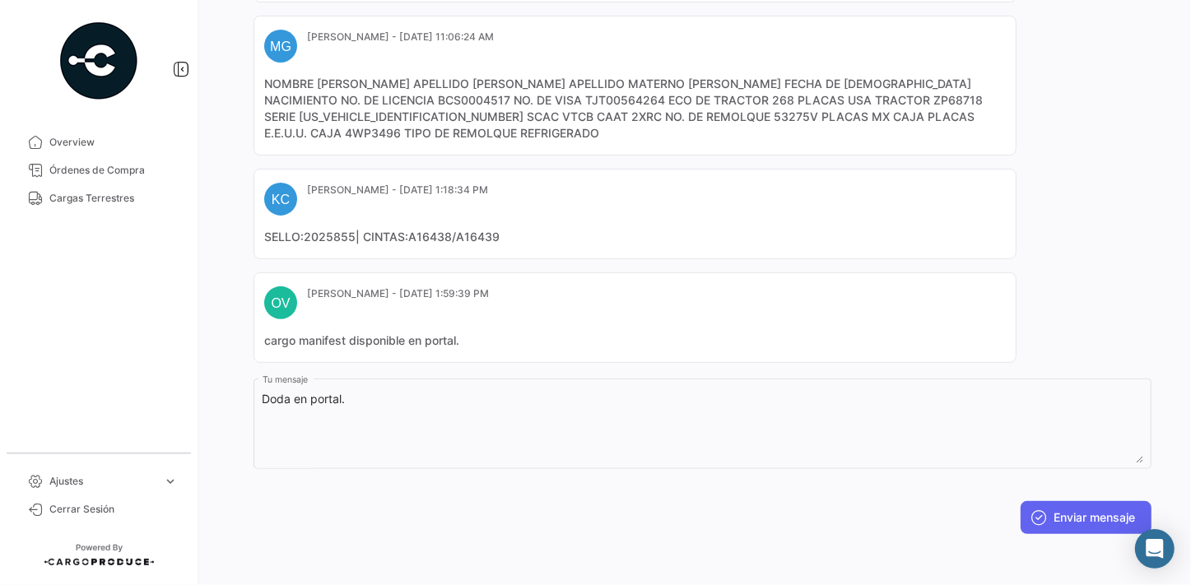
click at [1075, 527] on button "Enviar mensaje" at bounding box center [1085, 517] width 131 height 33
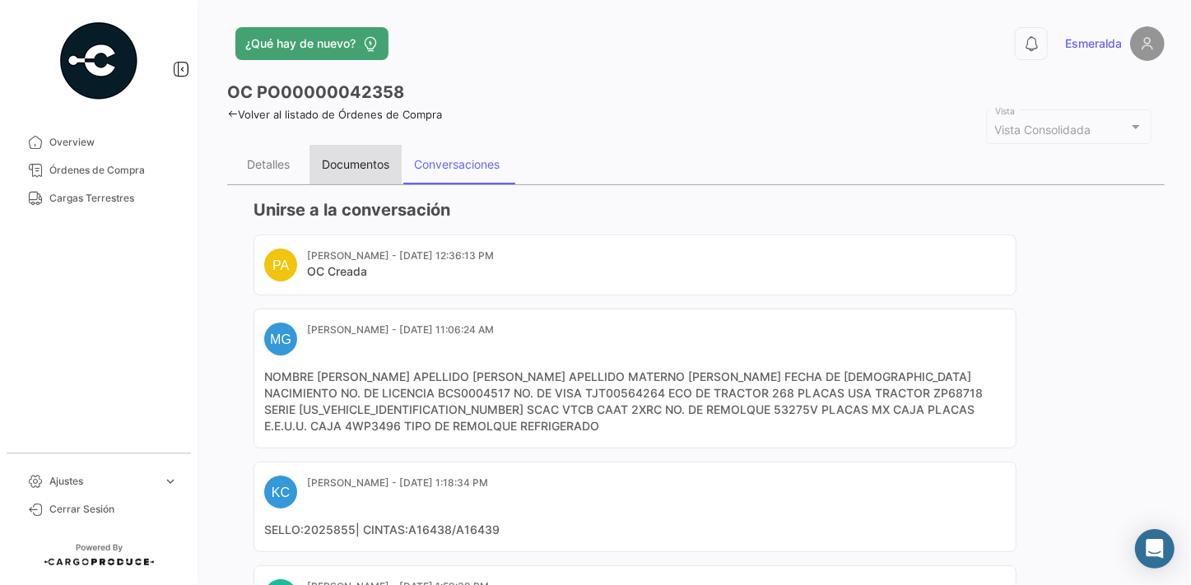
click at [350, 163] on div "Documentos" at bounding box center [355, 164] width 67 height 14
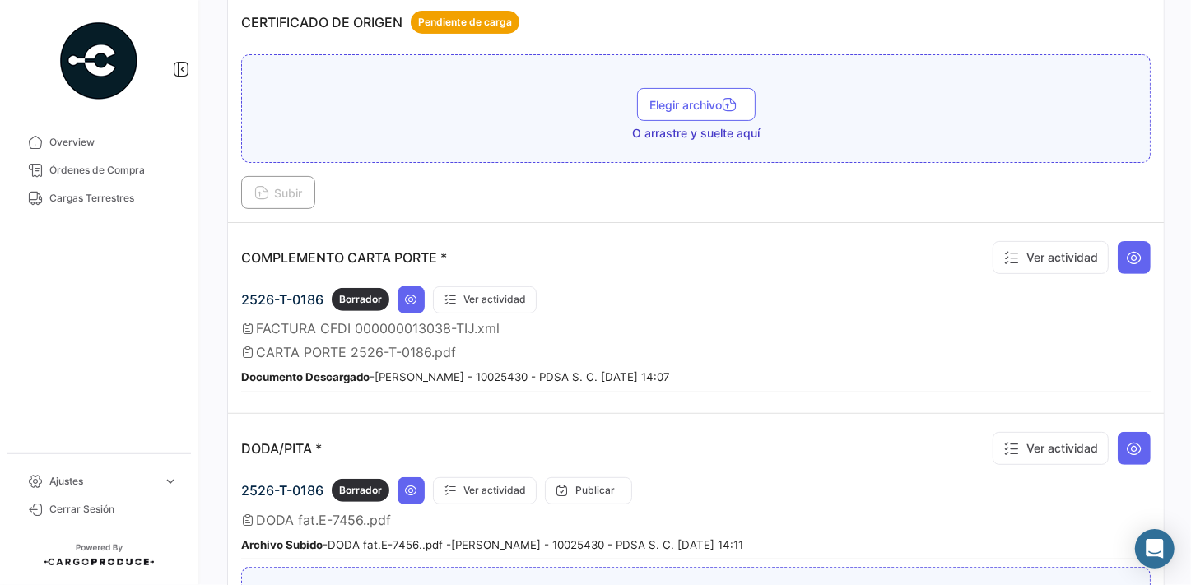
scroll to position [673, 0]
